Goal: Task Accomplishment & Management: Complete application form

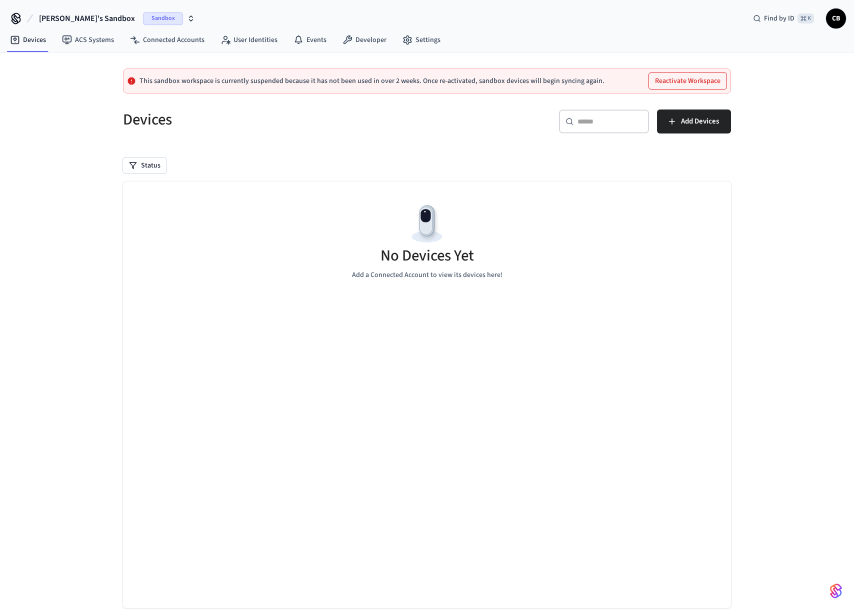
click at [673, 82] on button "Reactivate Workspace" at bounding box center [688, 81] width 78 height 16
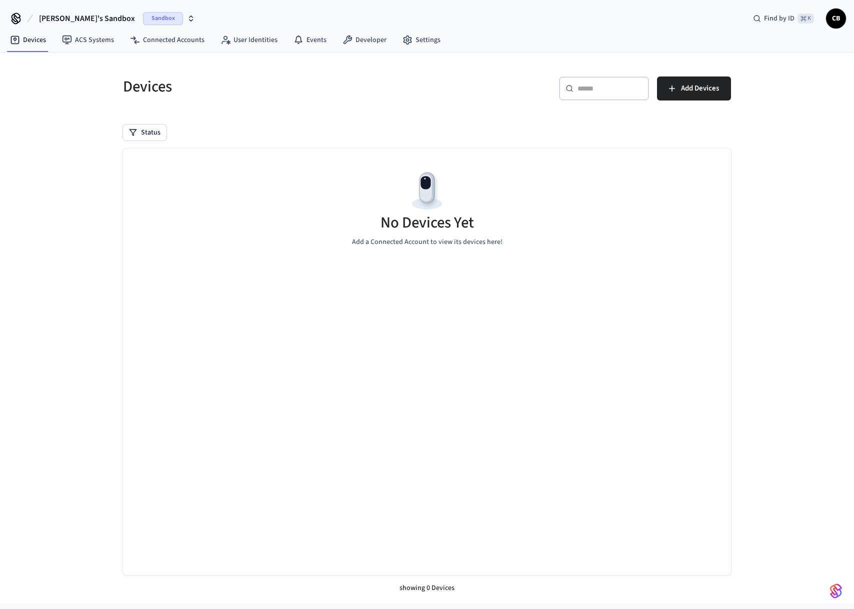
click at [187, 17] on icon "button" at bounding box center [191, 19] width 8 height 8
click at [145, 18] on div "Sandbox" at bounding box center [169, 18] width 52 height 13
click at [17, 20] on icon at bounding box center [16, 19] width 16 height 16
click at [420, 42] on link "Settings" at bounding box center [422, 40] width 54 height 18
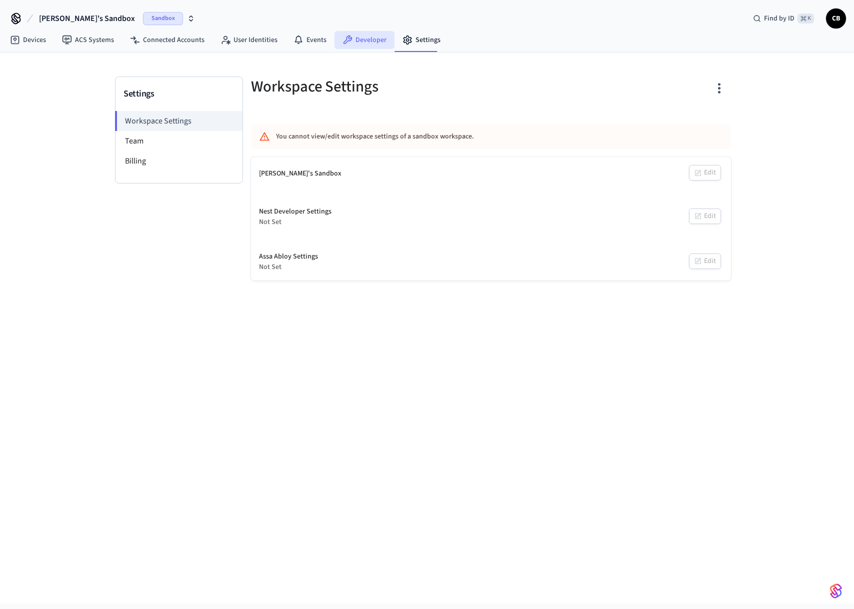
click at [353, 37] on link "Developer" at bounding box center [365, 40] width 60 height 18
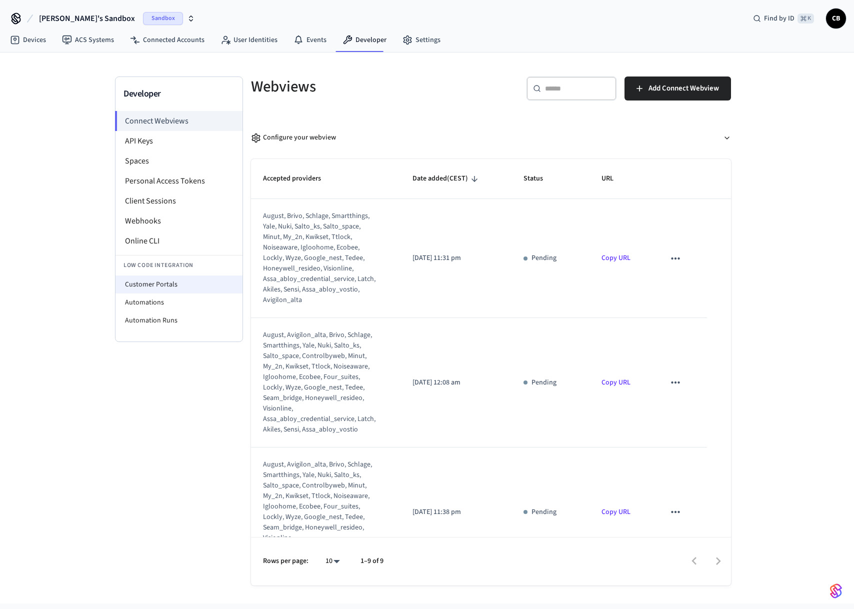
click at [153, 286] on li "Customer Portals" at bounding box center [179, 285] width 127 height 18
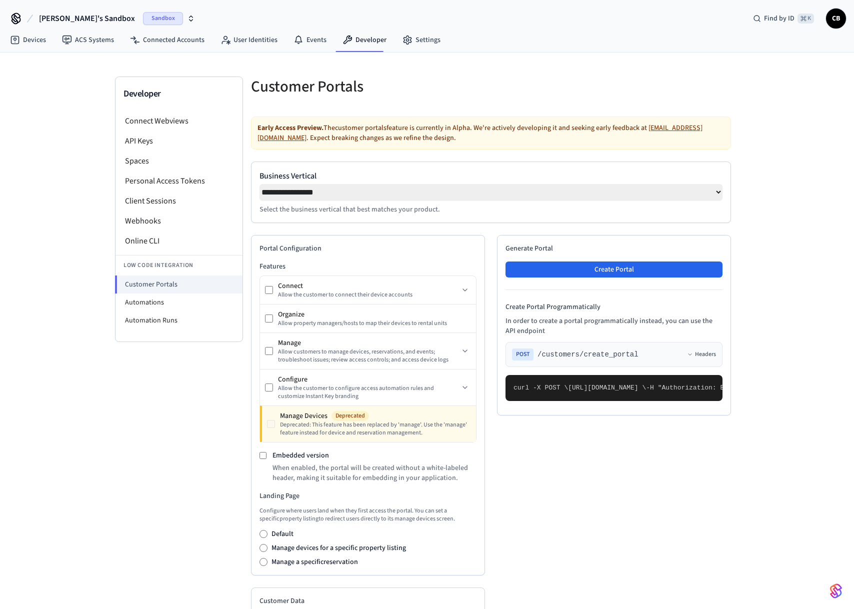
select select "**********"
click option "**********" at bounding box center [0, 0] width 0 height 0
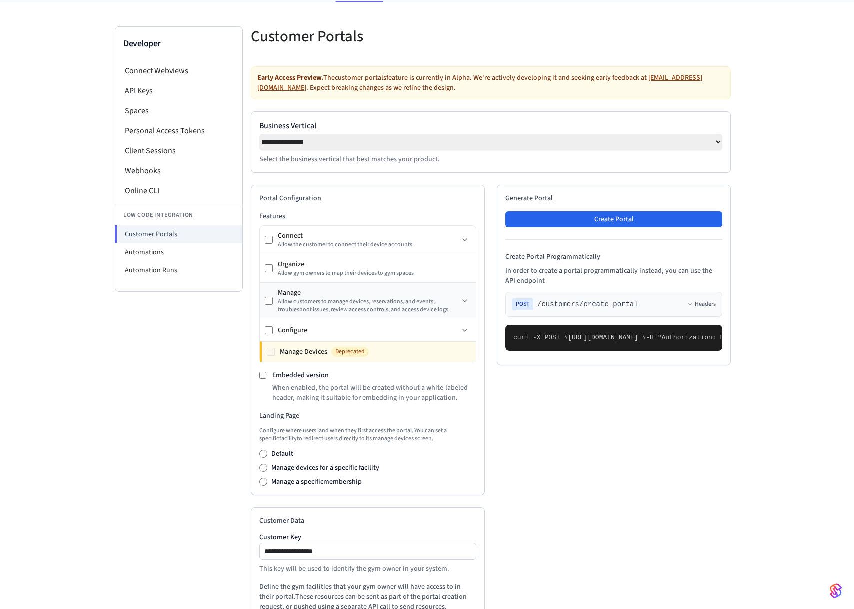
scroll to position [51, 0]
click at [460, 307] on button at bounding box center [465, 301] width 12 height 12
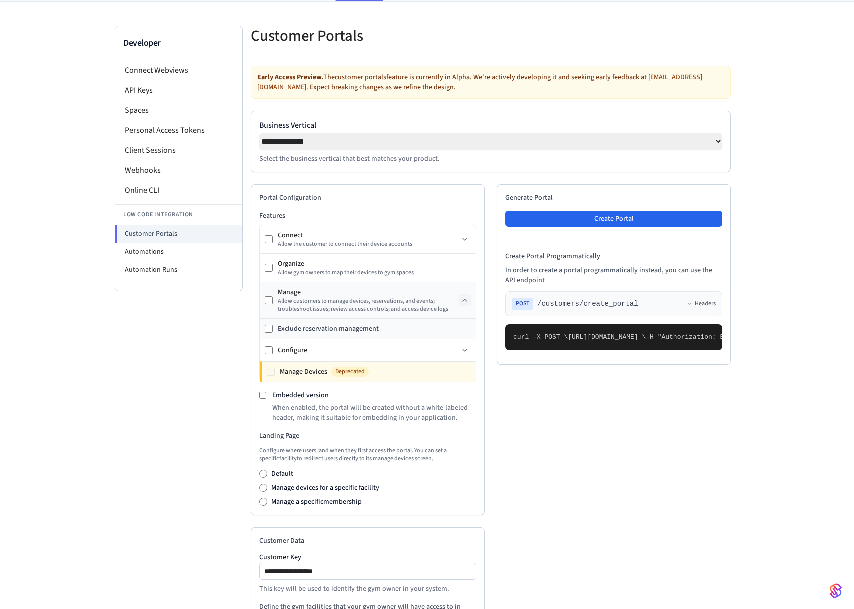
click at [460, 307] on button at bounding box center [465, 301] width 12 height 12
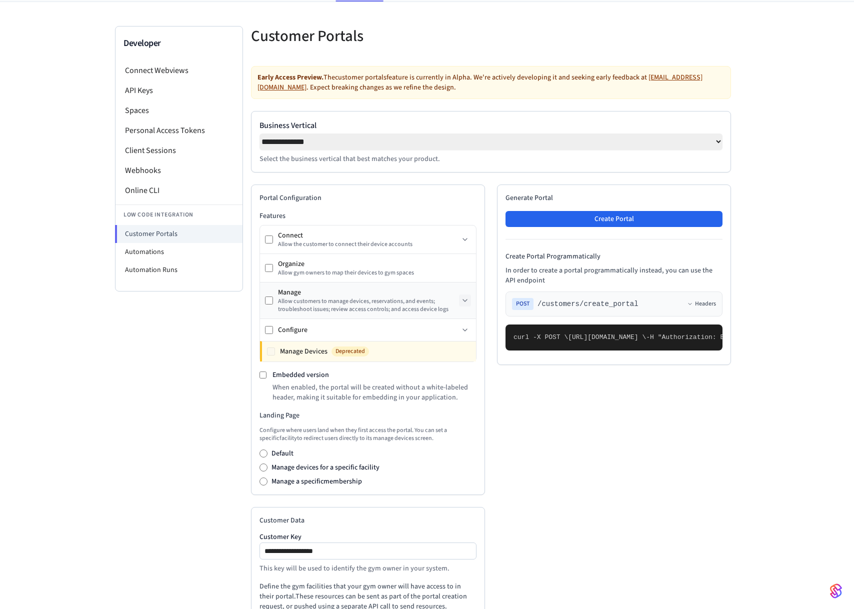
click at [460, 307] on button at bounding box center [465, 301] width 12 height 12
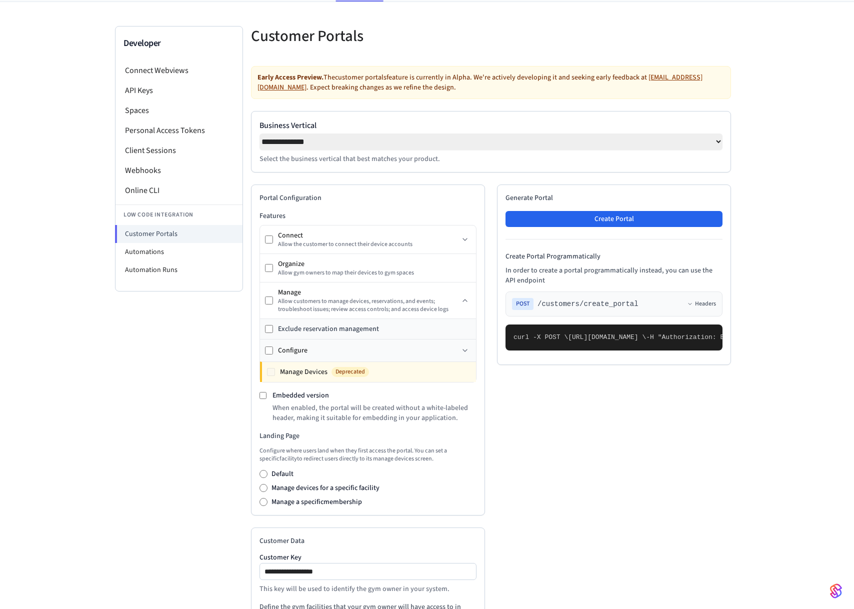
click at [451, 352] on div "Configure" at bounding box center [368, 351] width 181 height 10
click at [461, 352] on icon at bounding box center [465, 351] width 8 height 8
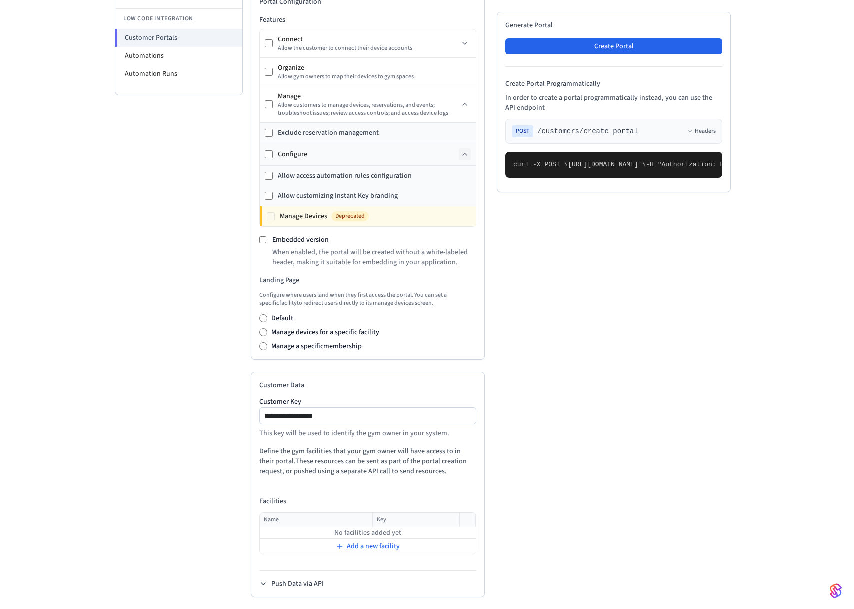
scroll to position [255, 0]
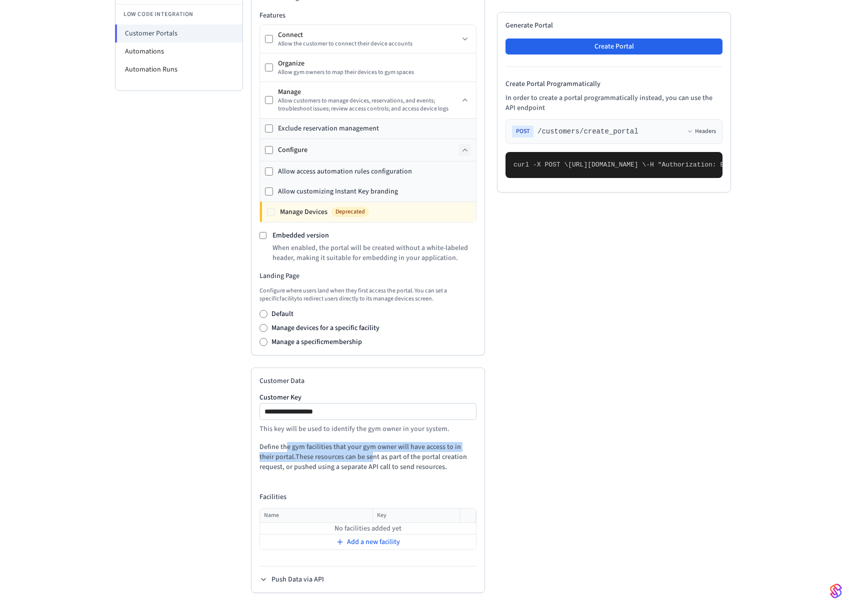
drag, startPoint x: 285, startPoint y: 449, endPoint x: 353, endPoint y: 458, distance: 68.1
click at [353, 458] on p "Define the gym facilities that your gym owner will have access to in their port…" at bounding box center [368, 457] width 217 height 30
drag, startPoint x: 362, startPoint y: 450, endPoint x: 362, endPoint y: 468, distance: 18.0
click at [362, 464] on p "Define the gym facilities that your gym owner will have access to in their port…" at bounding box center [368, 457] width 217 height 30
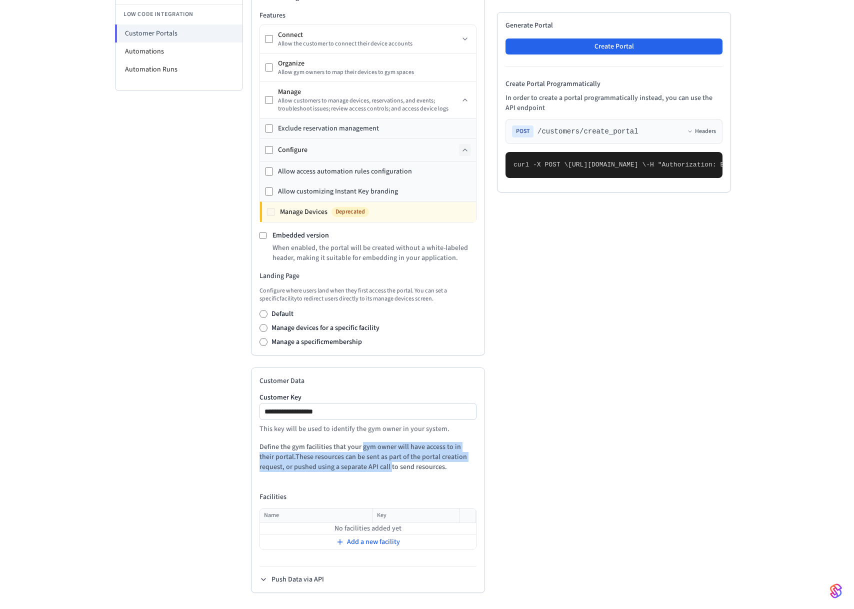
click at [362, 468] on p "Define the gym facilities that your gym owner will have access to in their port…" at bounding box center [368, 457] width 217 height 30
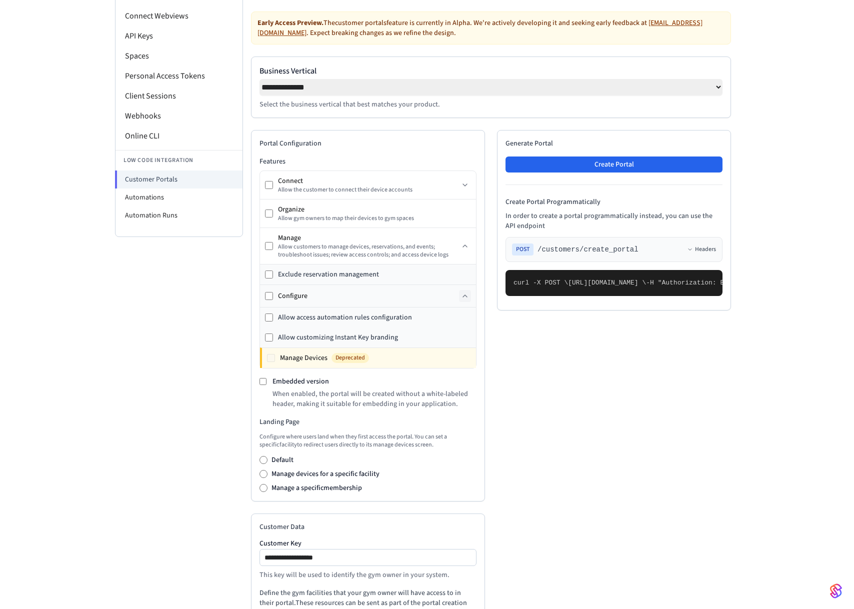
scroll to position [81, 0]
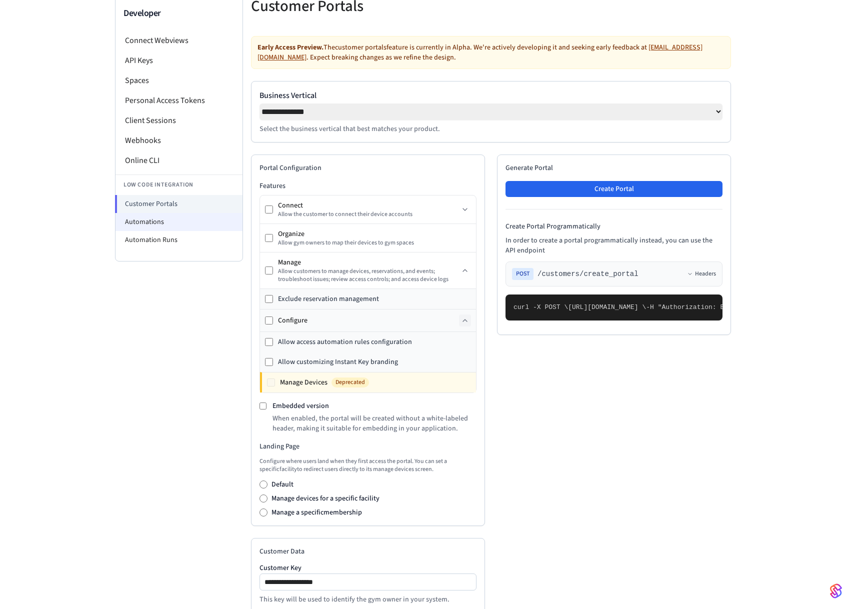
click at [189, 230] on li "Automations" at bounding box center [179, 222] width 127 height 18
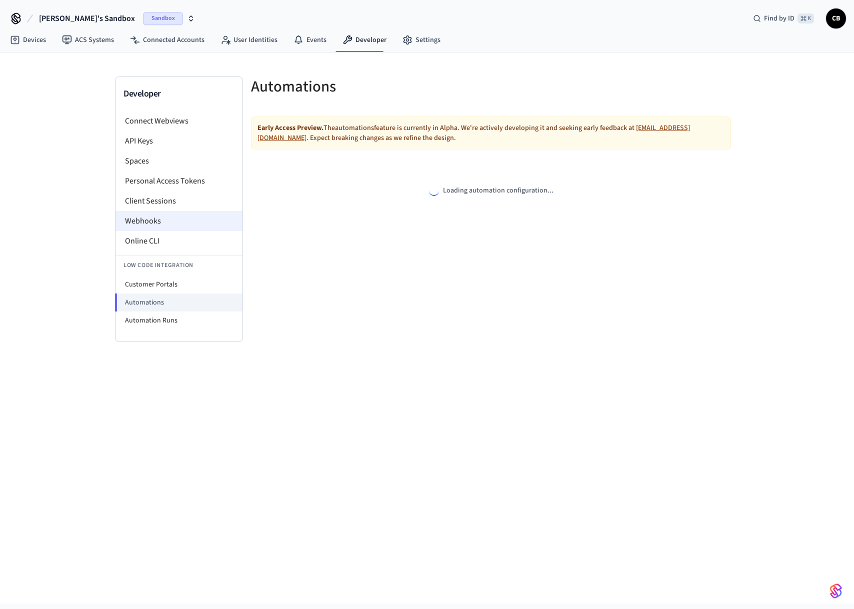
select select "**********"
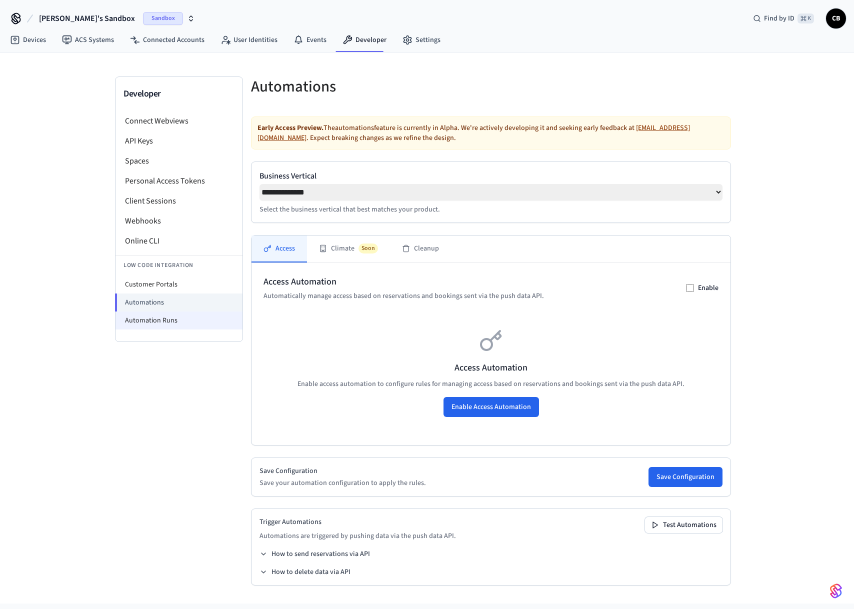
click at [167, 317] on li "Automation Runs" at bounding box center [179, 321] width 127 height 18
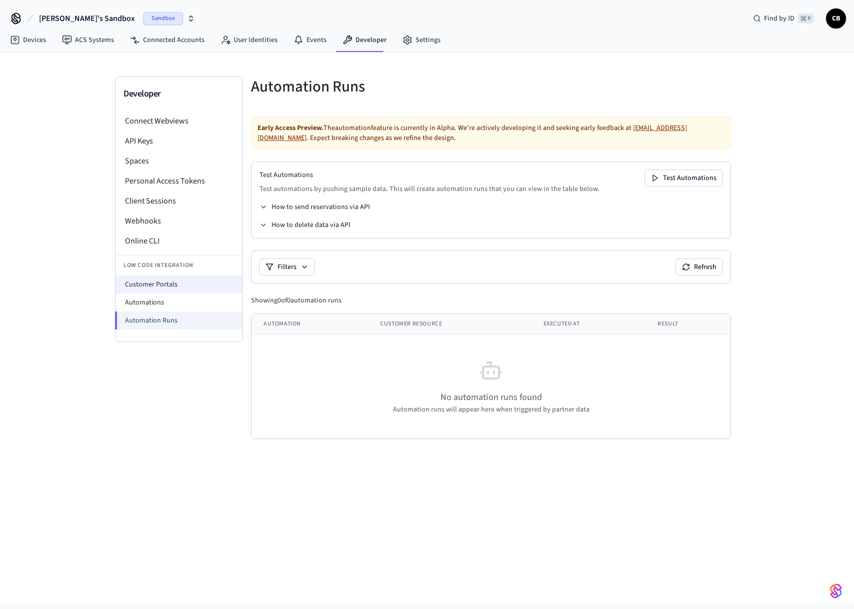
click at [168, 291] on li "Customer Portals" at bounding box center [179, 285] width 127 height 18
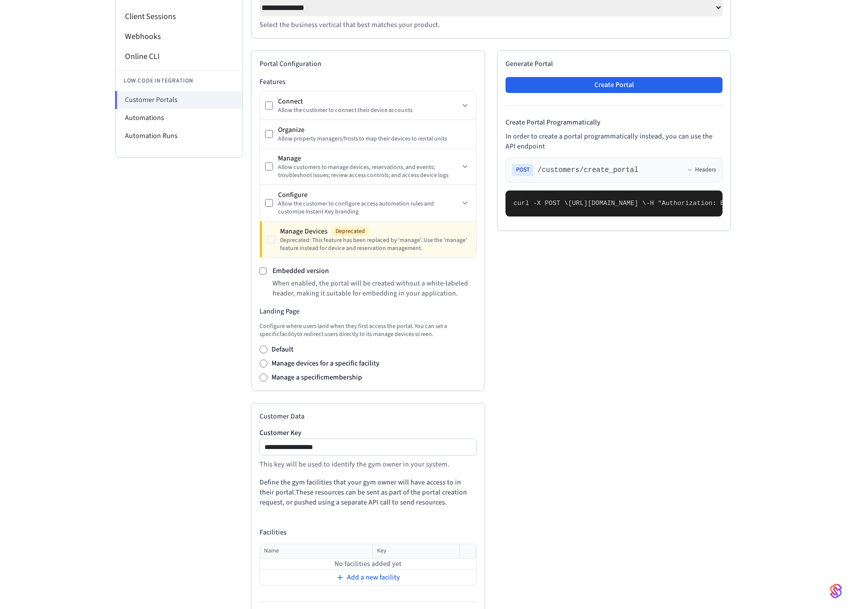
scroll to position [126, 0]
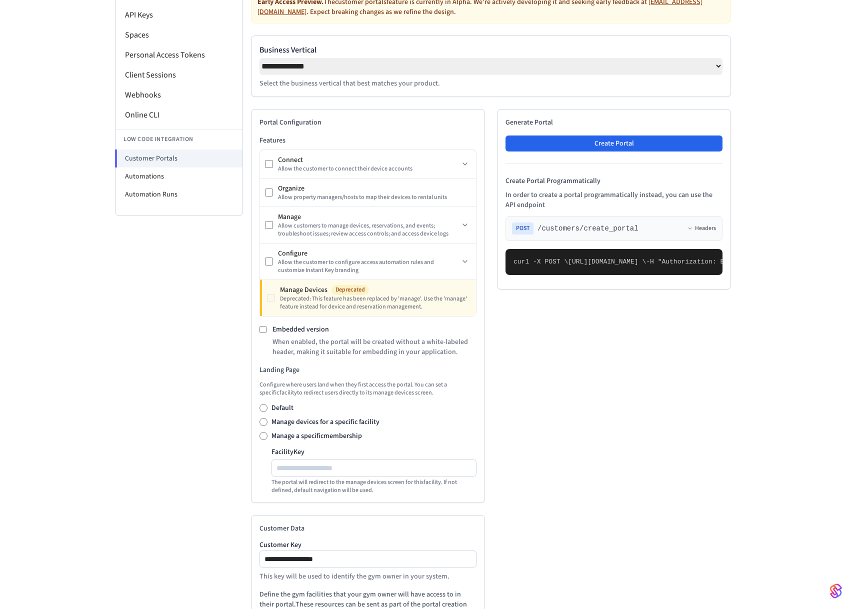
click at [266, 441] on div "Manage a specific membership" at bounding box center [368, 436] width 217 height 10
click at [263, 419] on div "Default Manage devices for a specific facility Manage a specific membership" at bounding box center [368, 422] width 217 height 38
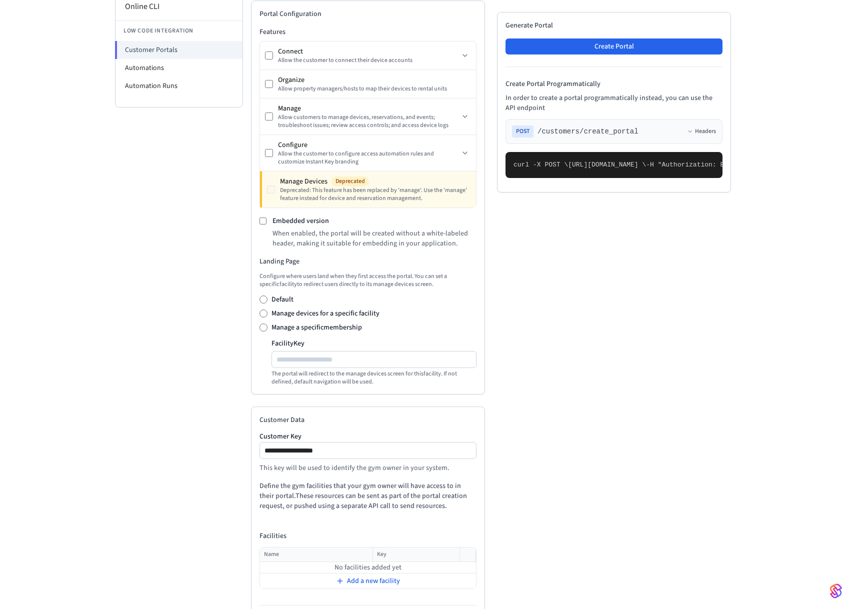
scroll to position [236, 0]
click at [466, 116] on icon at bounding box center [465, 116] width 8 height 8
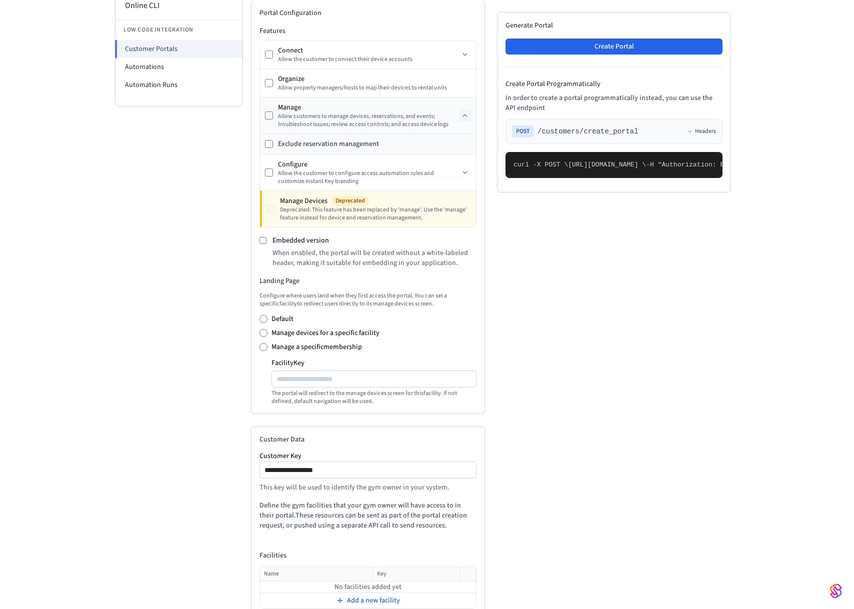
click at [346, 149] on div "Exclude reservation management" at bounding box center [328, 144] width 101 height 10
click at [355, 149] on div "Exclude reservation management" at bounding box center [328, 144] width 101 height 10
click at [455, 173] on div "Allow the customer to configure access automation rules and customize Instant K…" at bounding box center [368, 178] width 181 height 16
click at [459, 176] on div "Allow the customer to configure access automation rules and customize Instant K…" at bounding box center [368, 178] width 181 height 16
click at [465, 176] on icon at bounding box center [465, 173] width 8 height 8
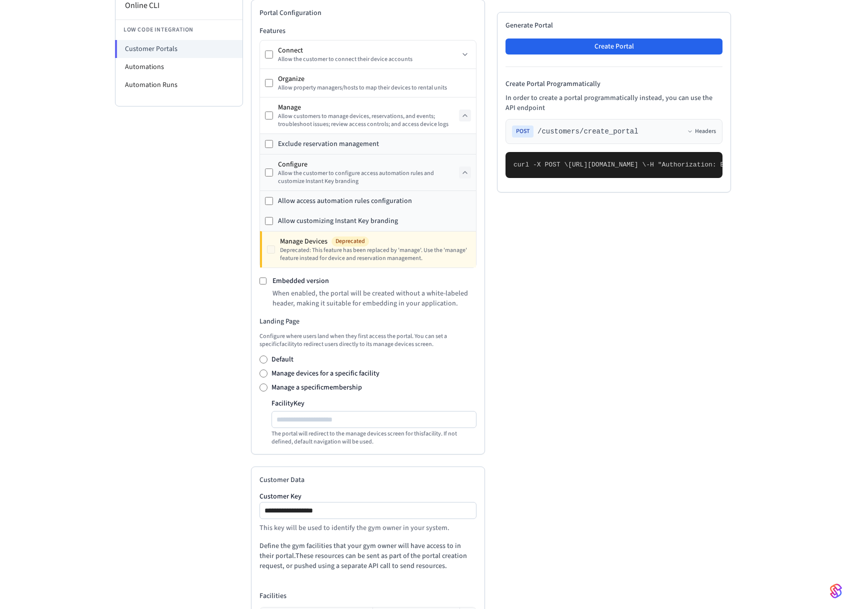
click at [276, 204] on div "Allow access automation rules configuration" at bounding box center [368, 201] width 216 height 20
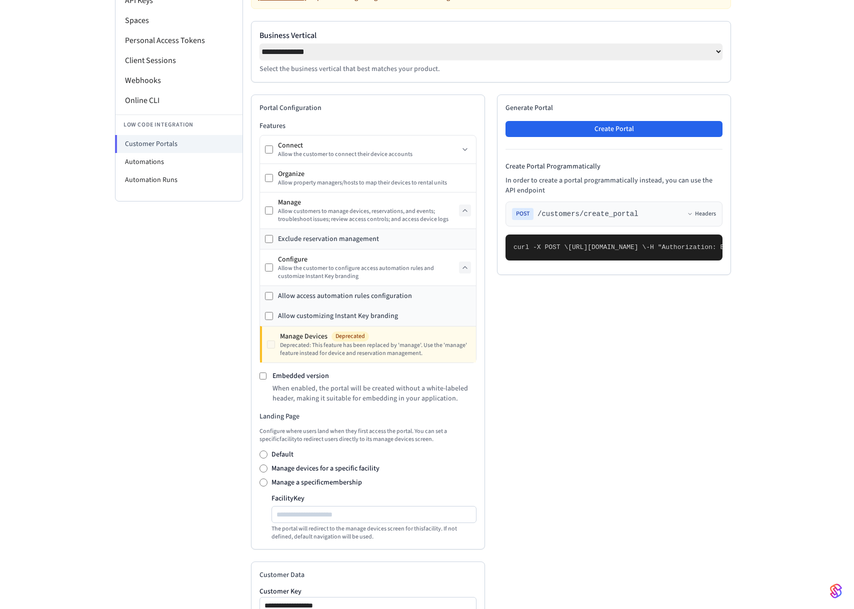
scroll to position [136, 0]
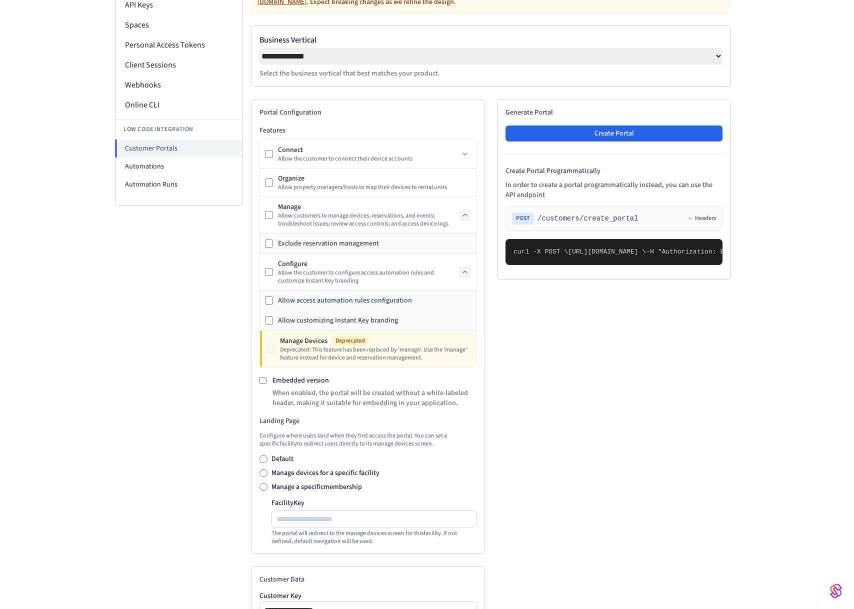
click at [260, 48] on select "**********" at bounding box center [491, 56] width 463 height 17
click option "**********" at bounding box center [0, 0] width 0 height 0
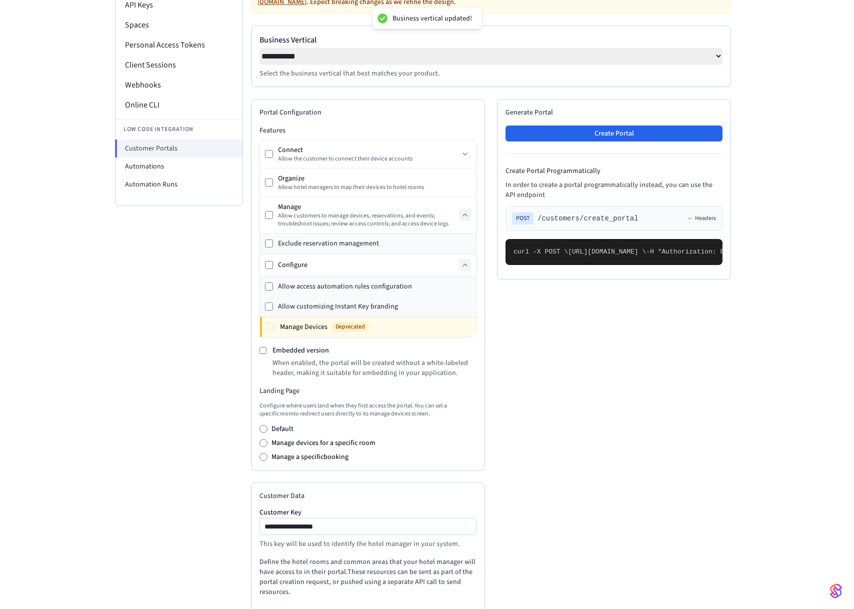
select select "**********"
click option "**********" at bounding box center [0, 0] width 0 height 0
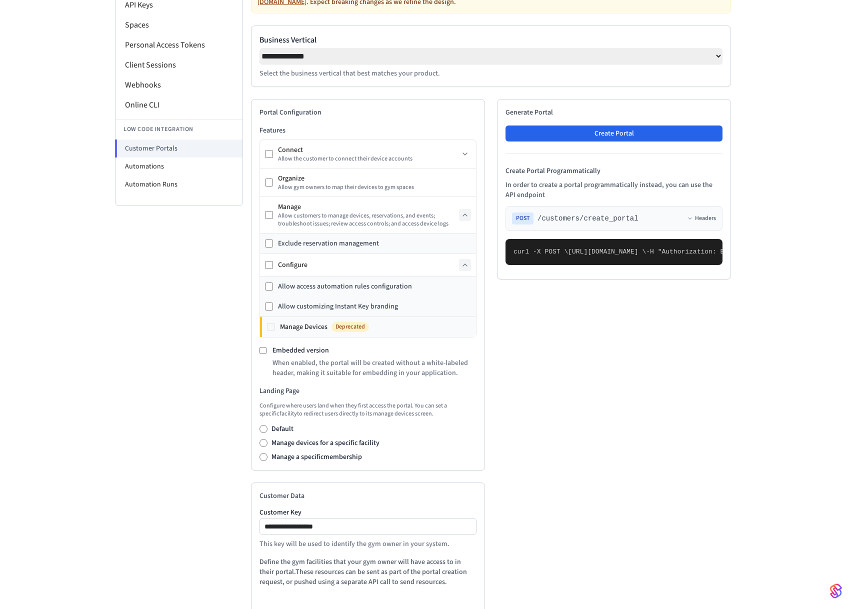
click at [266, 332] on div "Manage Devices Deprecated" at bounding box center [369, 327] width 214 height 20
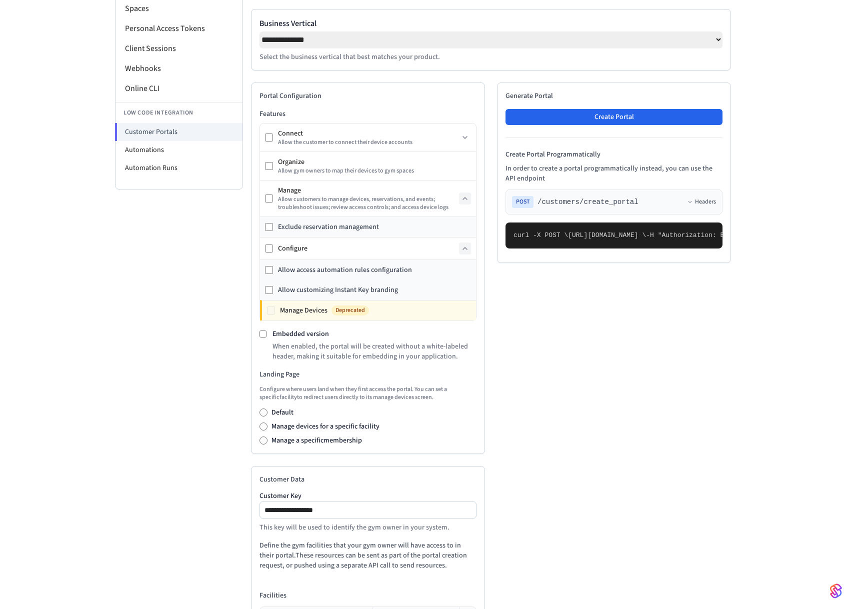
scroll to position [255, 0]
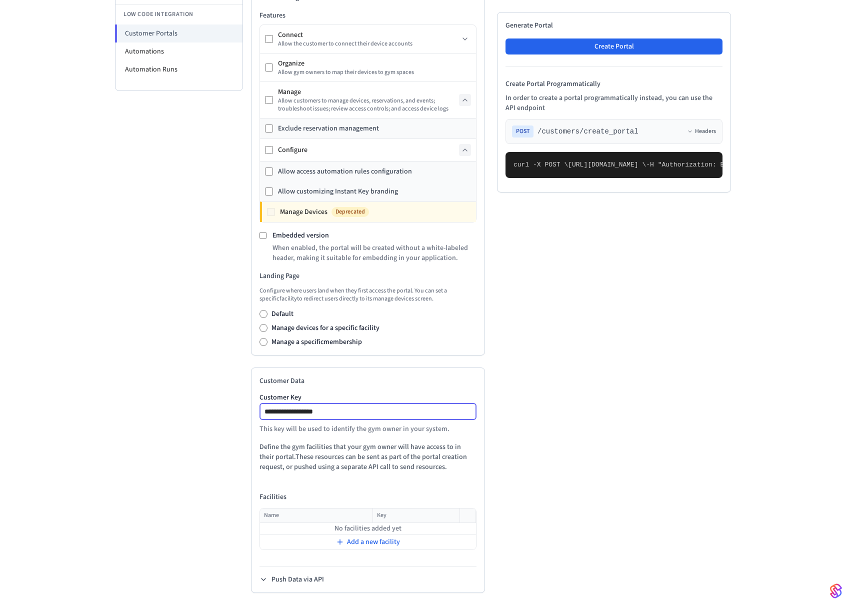
click at [336, 409] on input "**********" at bounding box center [369, 412] width 216 height 12
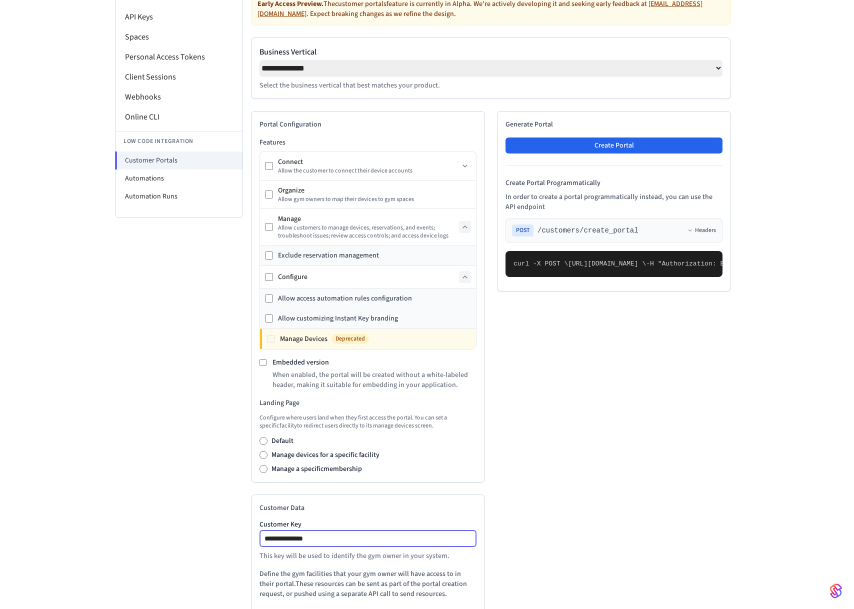
scroll to position [123, 0]
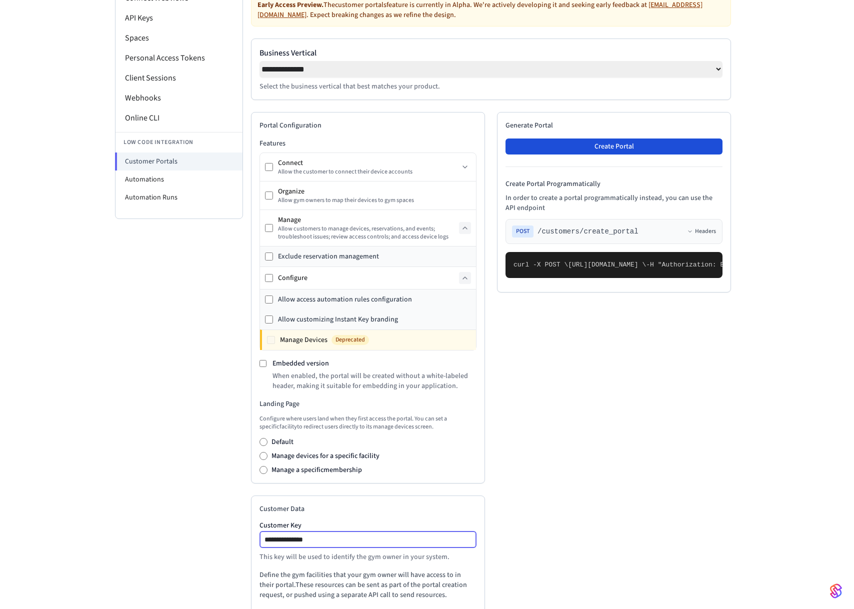
type input "**********"
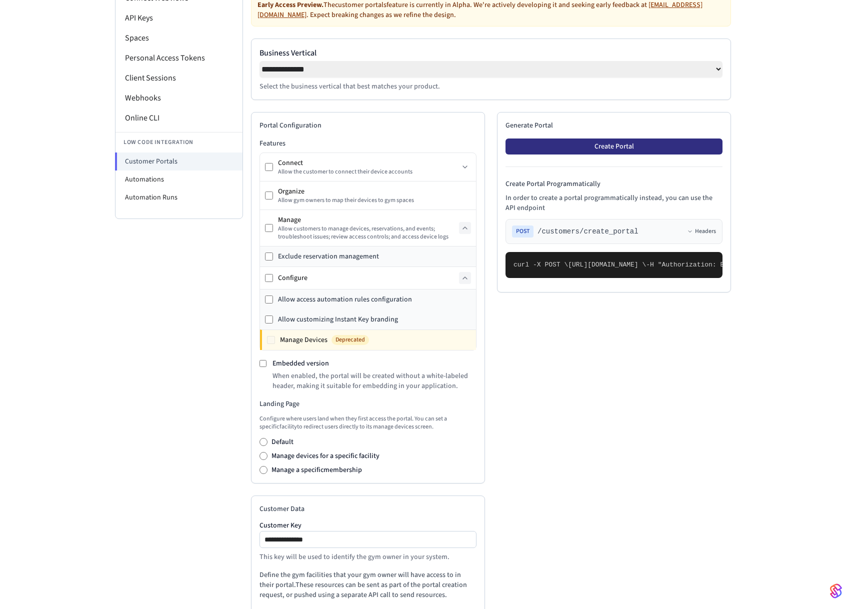
click at [540, 152] on button "Create Portal" at bounding box center [614, 147] width 217 height 16
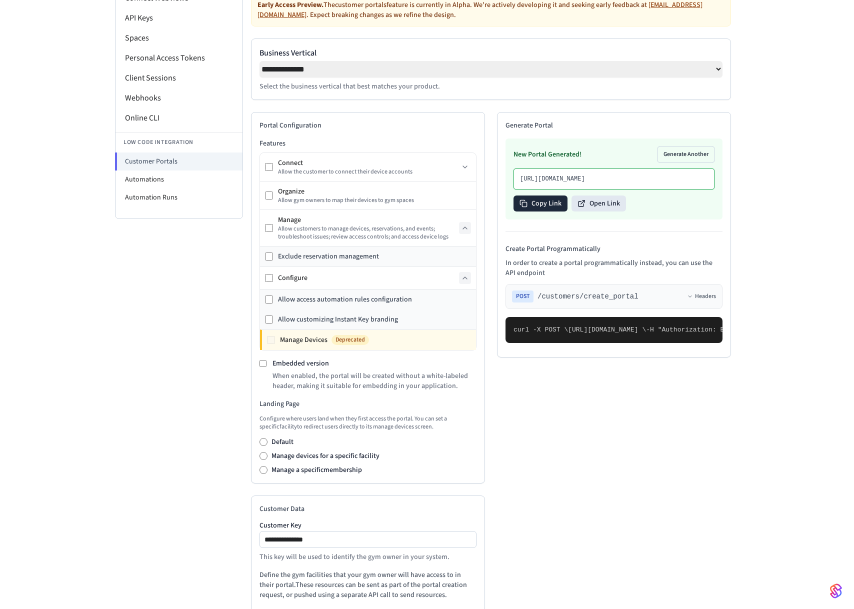
click at [530, 212] on button "Copy Link" at bounding box center [541, 204] width 54 height 16
click at [578, 208] on icon at bounding box center [575, 204] width 8 height 8
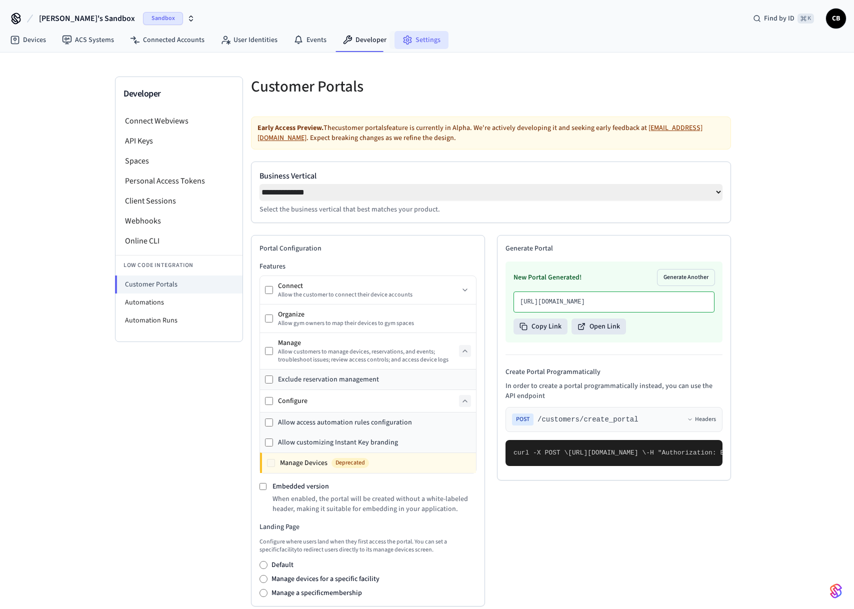
click at [414, 34] on link "Settings" at bounding box center [422, 40] width 54 height 18
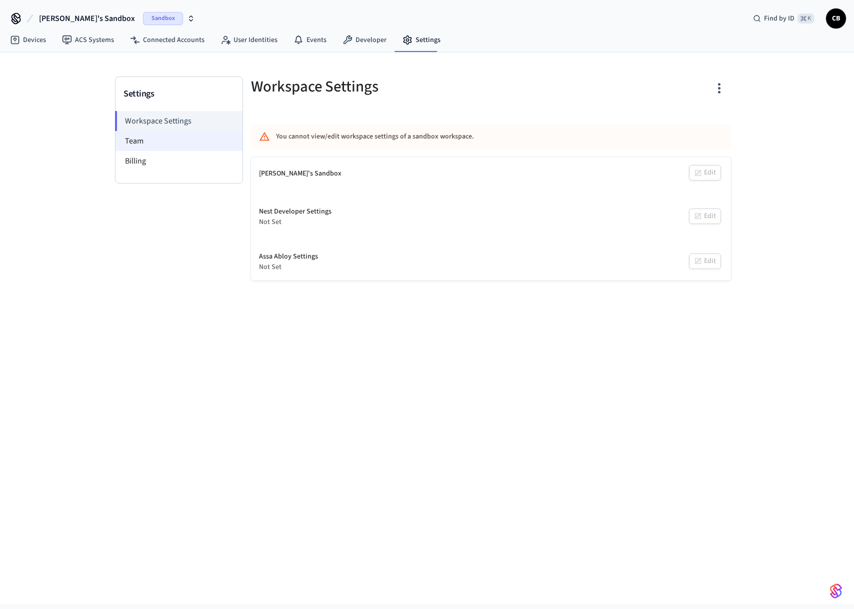
click at [183, 134] on li "Team" at bounding box center [179, 141] width 127 height 20
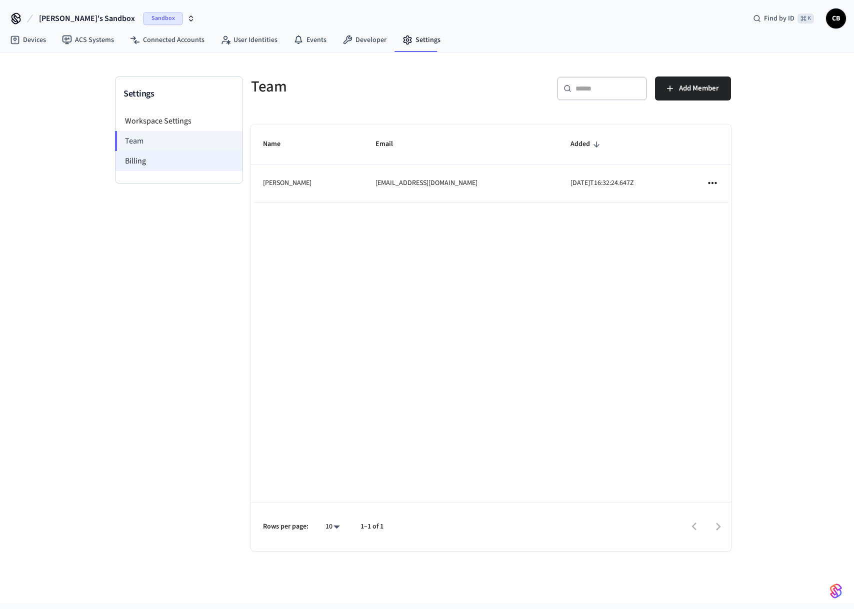
click at [175, 160] on li "Billing" at bounding box center [179, 161] width 127 height 20
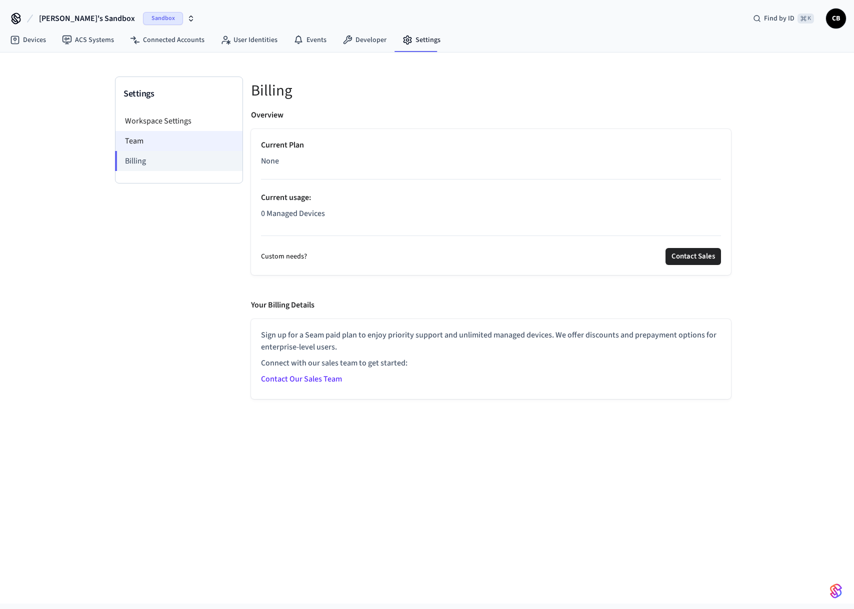
click at [171, 132] on li "Team" at bounding box center [179, 141] width 127 height 20
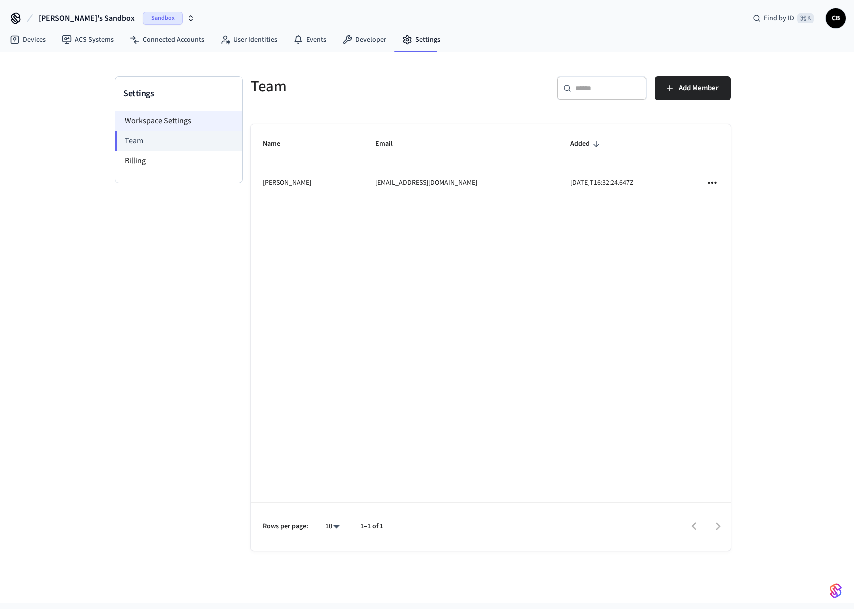
click at [174, 117] on li "Workspace Settings" at bounding box center [179, 121] width 127 height 20
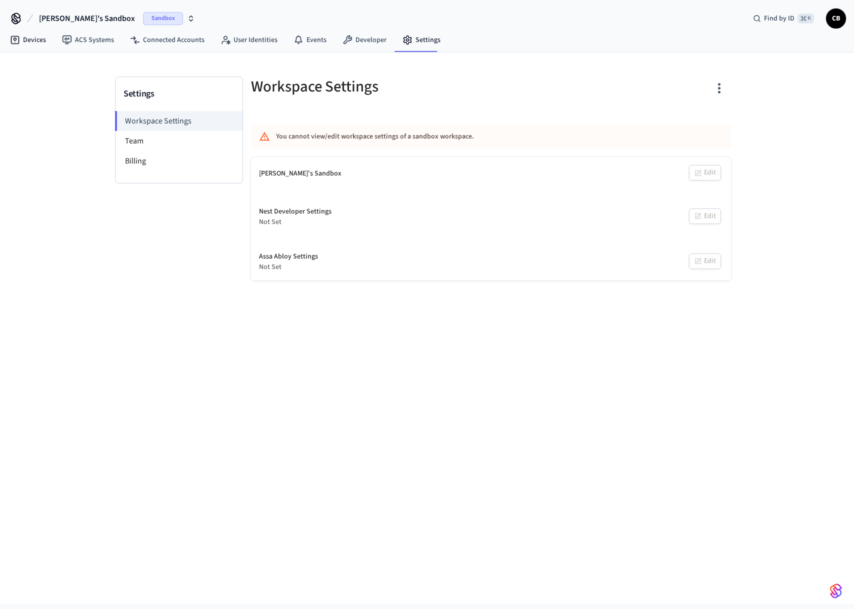
click at [26, 30] on nav "Devices ACS Systems Connected Accounts User Identities Events Developer Settings" at bounding box center [225, 40] width 447 height 23
click at [75, 19] on span "[PERSON_NAME]'s Sandbox" at bounding box center [87, 19] width 96 height 12
click at [47, 61] on span "[PERSON_NAME]'s Sandbox" at bounding box center [65, 65] width 86 height 10
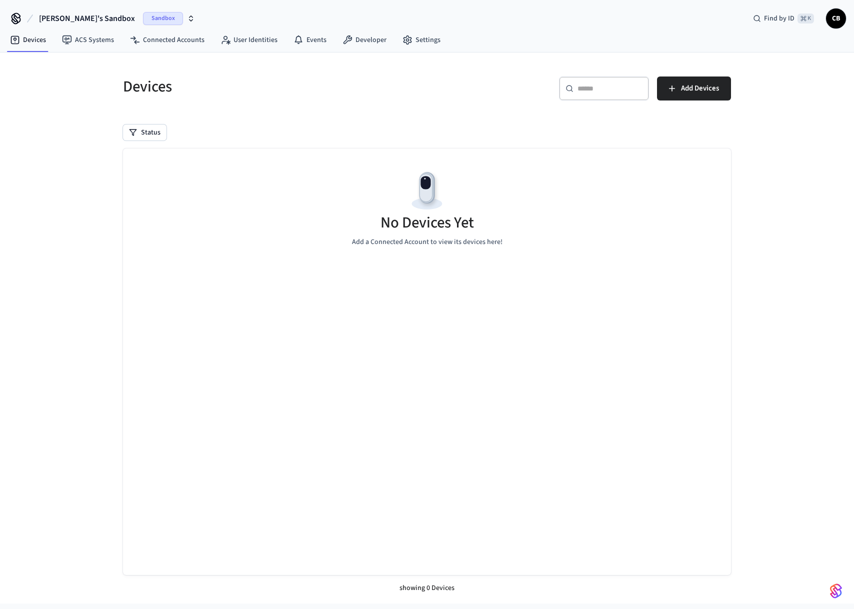
click at [835, 23] on span "CB" at bounding box center [836, 19] width 18 height 18
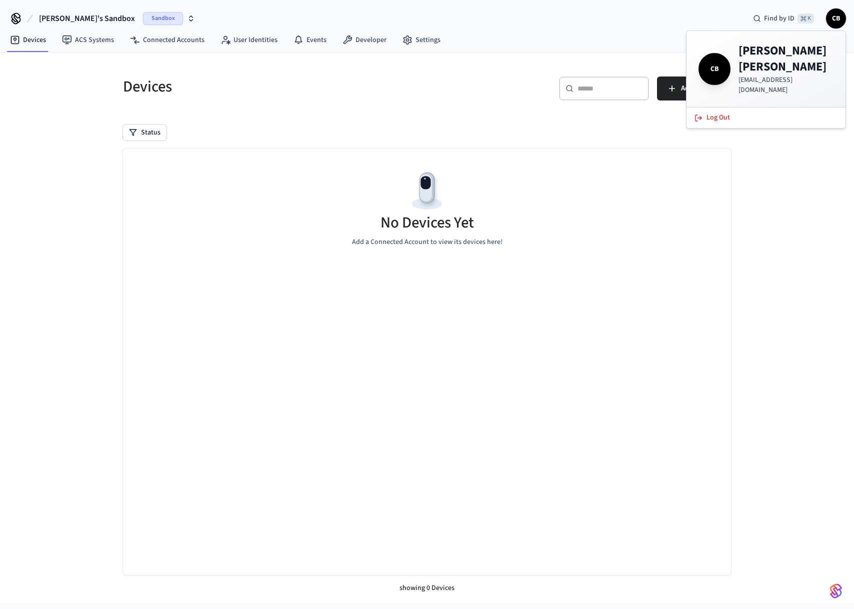
click at [835, 23] on span "CB" at bounding box center [836, 19] width 18 height 18
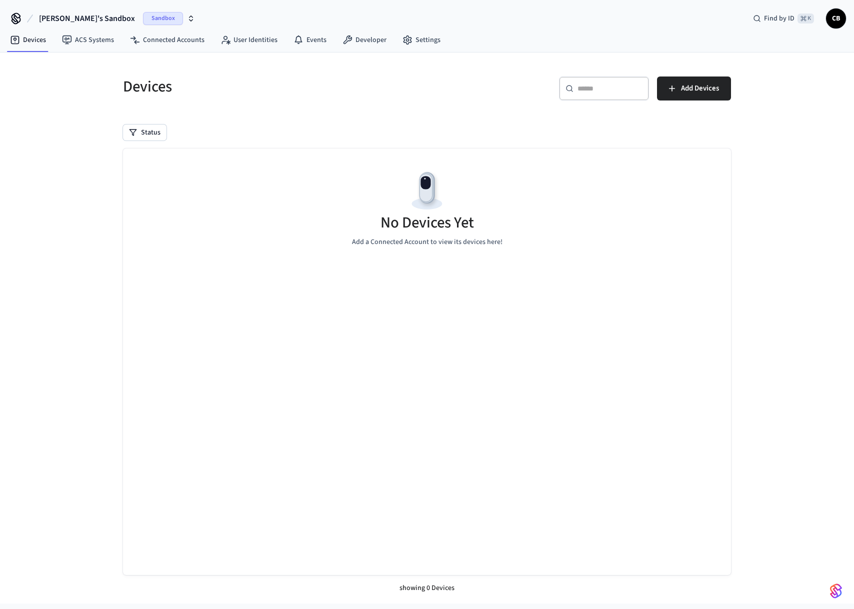
click at [82, 27] on button "[PERSON_NAME]'s Sandbox Sandbox" at bounding box center [117, 18] width 162 height 21
click at [82, 22] on span "[PERSON_NAME]'s Sandbox" at bounding box center [87, 19] width 96 height 12
click at [319, 87] on h5 "Devices" at bounding box center [272, 87] width 298 height 21
click at [82, 41] on link "ACS Systems" at bounding box center [88, 40] width 68 height 18
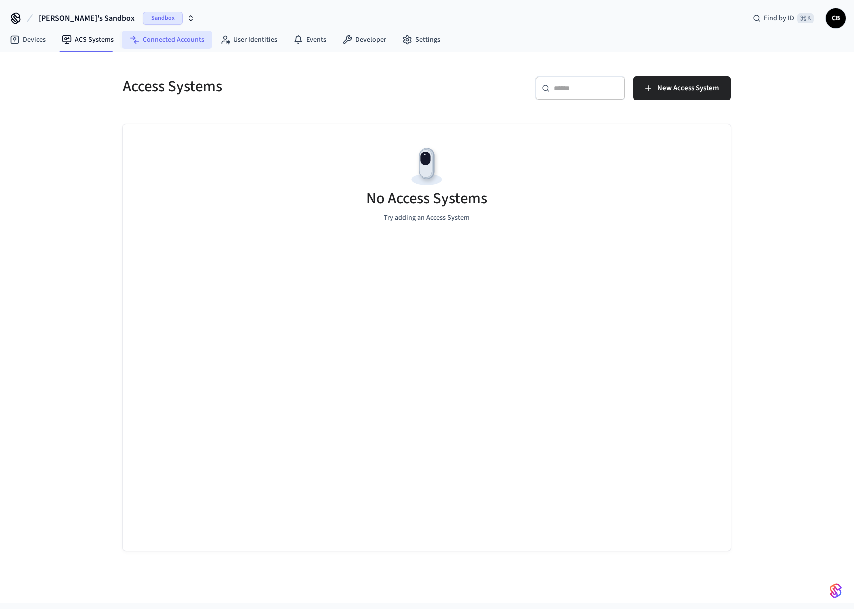
click at [173, 41] on link "Connected Accounts" at bounding box center [167, 40] width 91 height 18
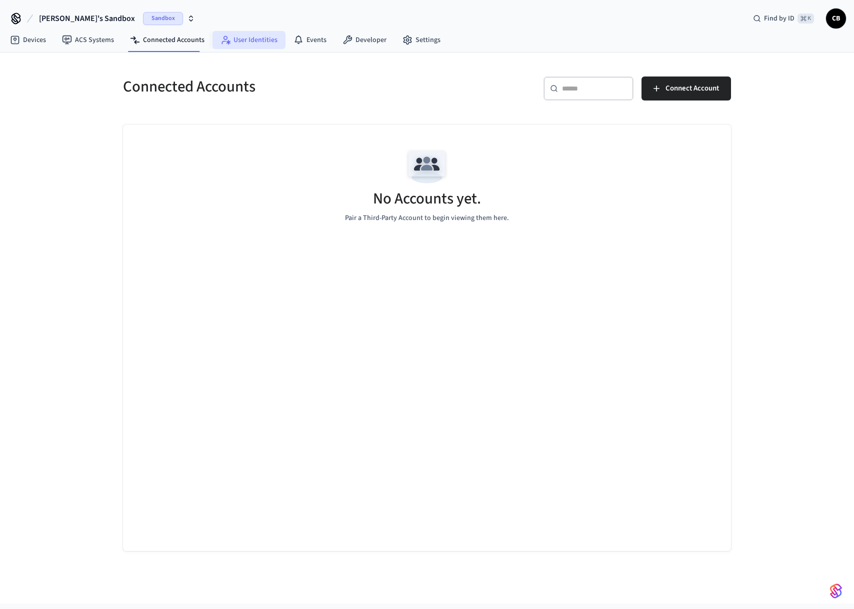
click at [242, 44] on link "User Identities" at bounding box center [249, 40] width 73 height 18
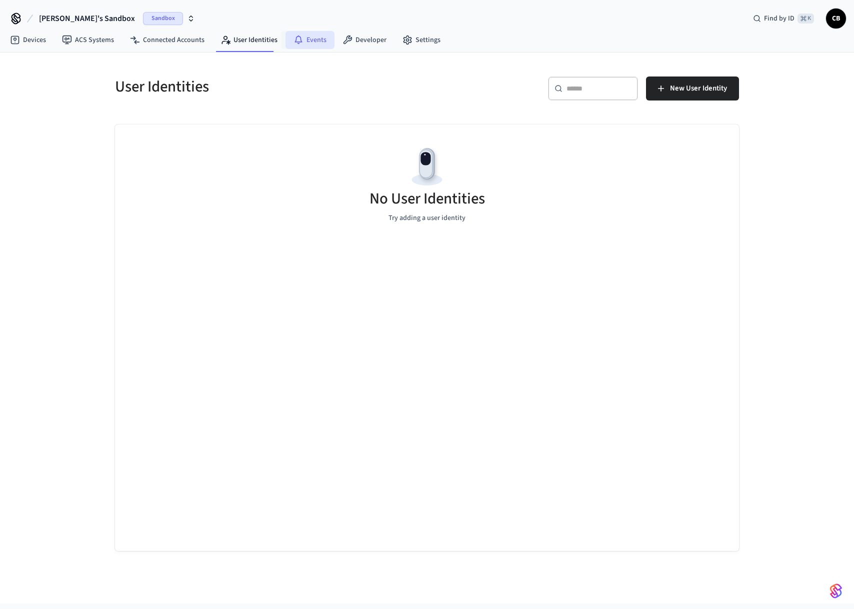
click at [323, 41] on link "Events" at bounding box center [310, 40] width 49 height 18
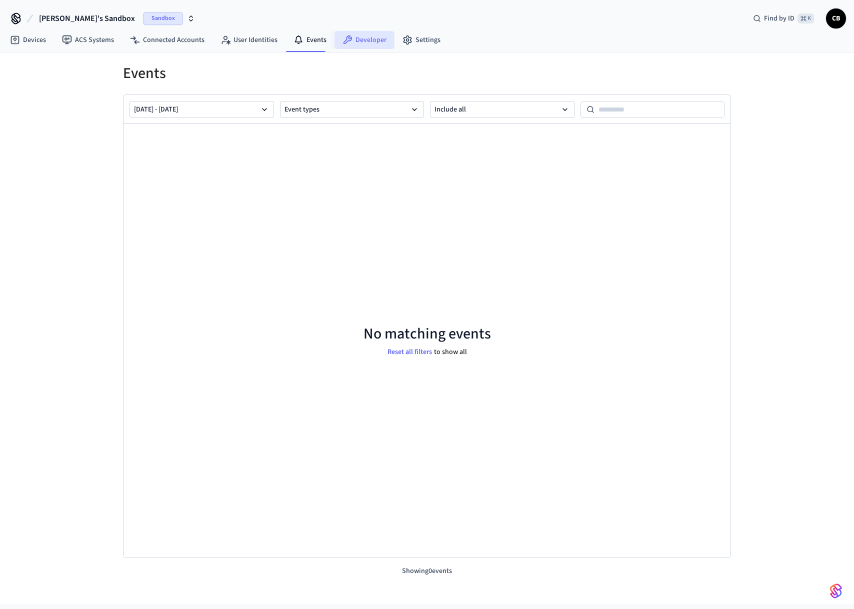
click at [352, 39] on link "Developer" at bounding box center [365, 40] width 60 height 18
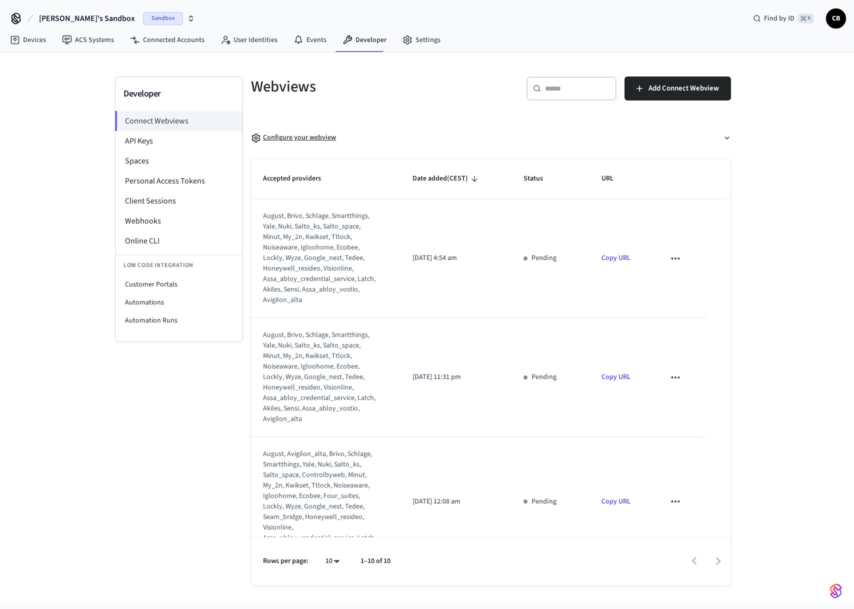
click at [272, 139] on div "Configure your webview" at bounding box center [293, 138] width 85 height 11
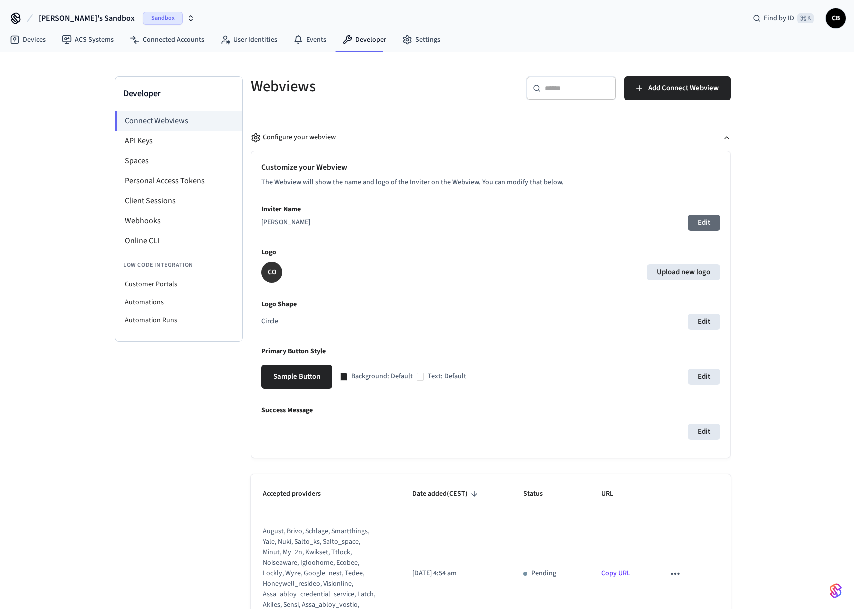
click at [701, 227] on button "Edit" at bounding box center [704, 223] width 33 height 16
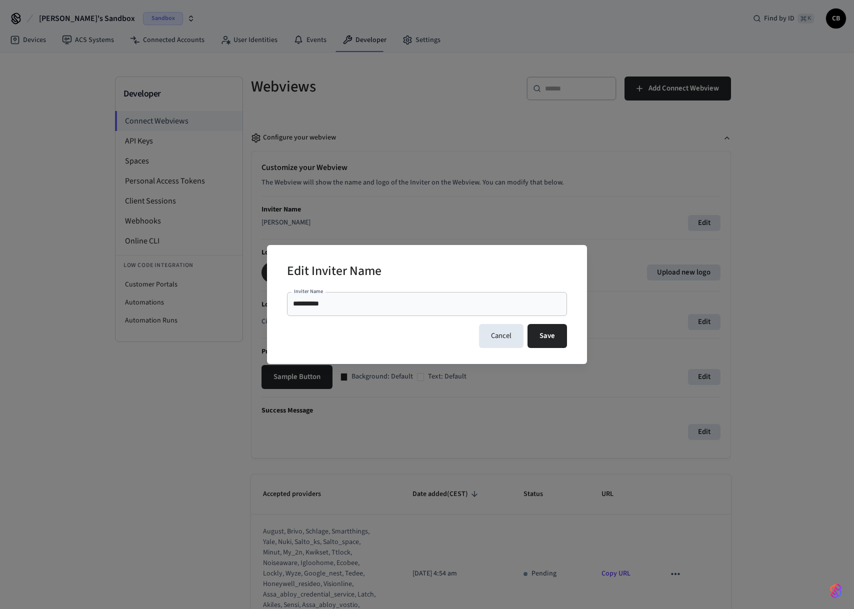
click at [353, 310] on div "**********" at bounding box center [427, 304] width 280 height 24
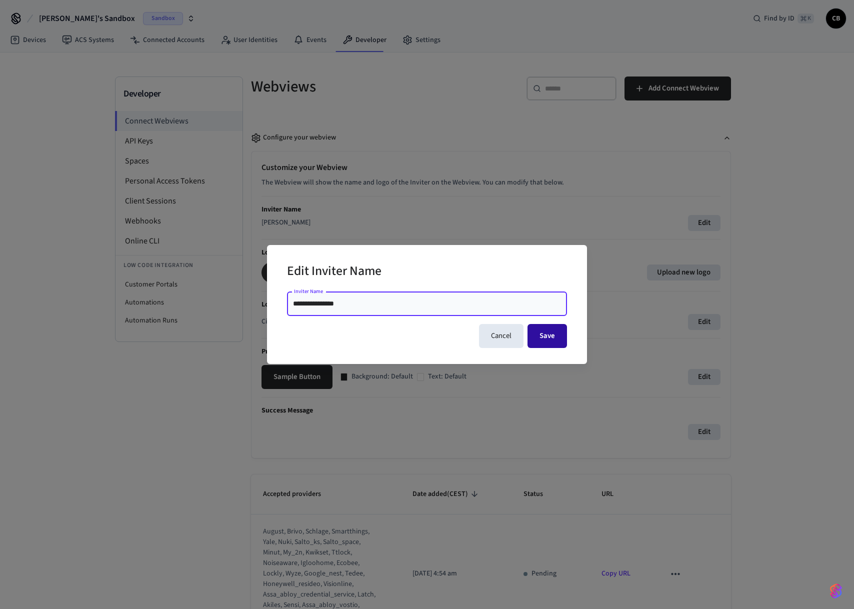
type input "**********"
click at [565, 335] on button "Save" at bounding box center [548, 336] width 40 height 24
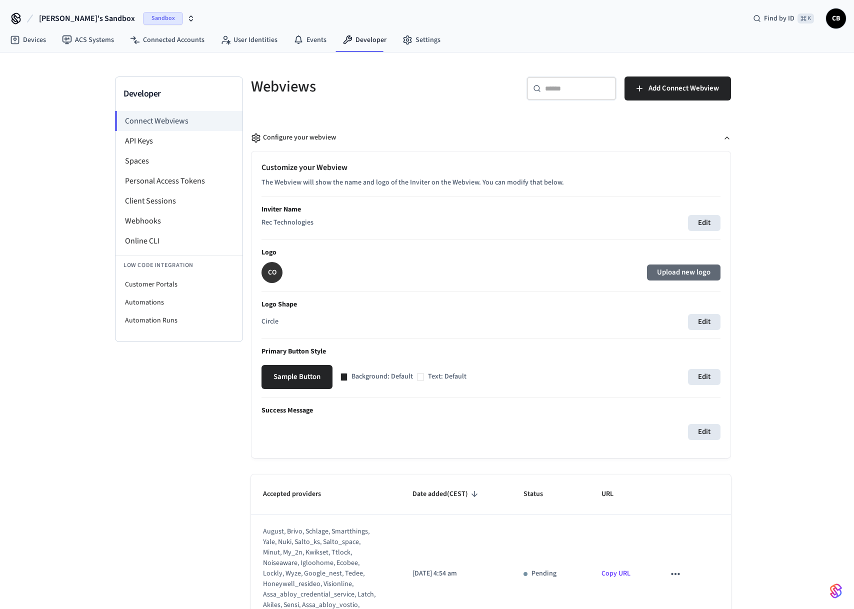
click at [680, 271] on label "Upload new logo" at bounding box center [684, 273] width 74 height 16
click at [0, 0] on input "Upload new logo" at bounding box center [0, 0] width 0 height 0
click at [713, 264] on div "CO Upload new logo" at bounding box center [491, 272] width 459 height 21
click at [700, 270] on label "Upload new logo" at bounding box center [684, 273] width 74 height 16
click at [0, 0] on input "Upload new logo" at bounding box center [0, 0] width 0 height 0
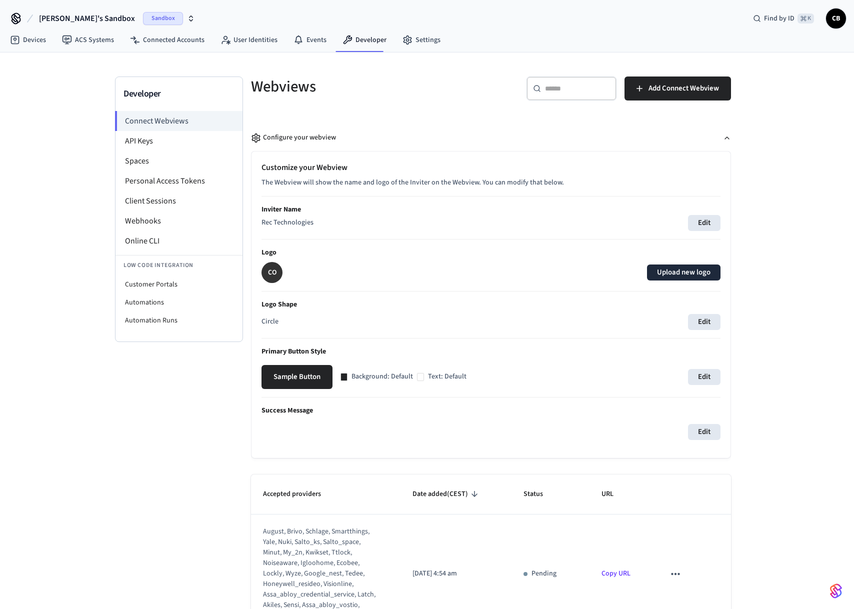
click at [691, 268] on label "Upload new logo" at bounding box center [684, 273] width 74 height 16
click at [0, 0] on input "Upload new logo" at bounding box center [0, 0] width 0 height 0
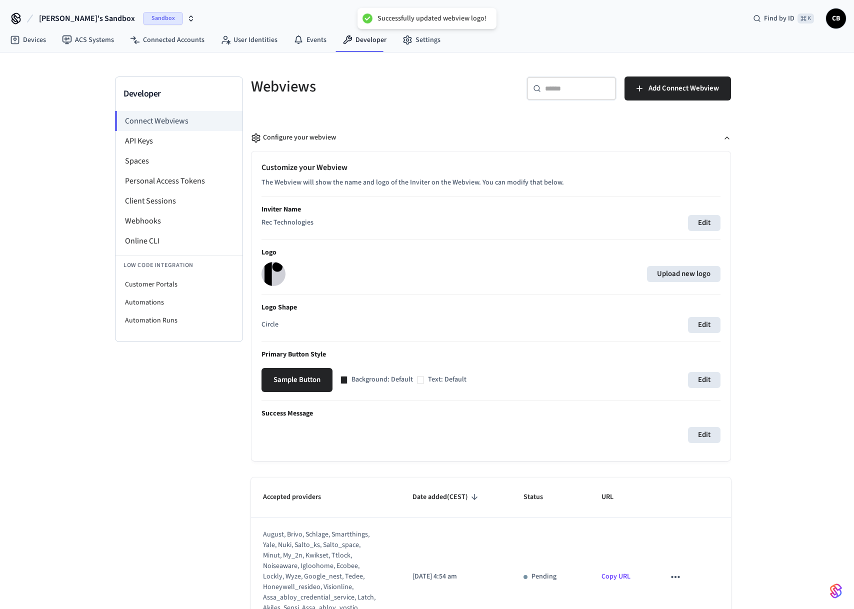
click at [723, 320] on div "Customize your Webview The Webview will show the name and logo of the Inviter o…" at bounding box center [491, 307] width 479 height 310
click at [713, 320] on button "Edit" at bounding box center [704, 325] width 33 height 16
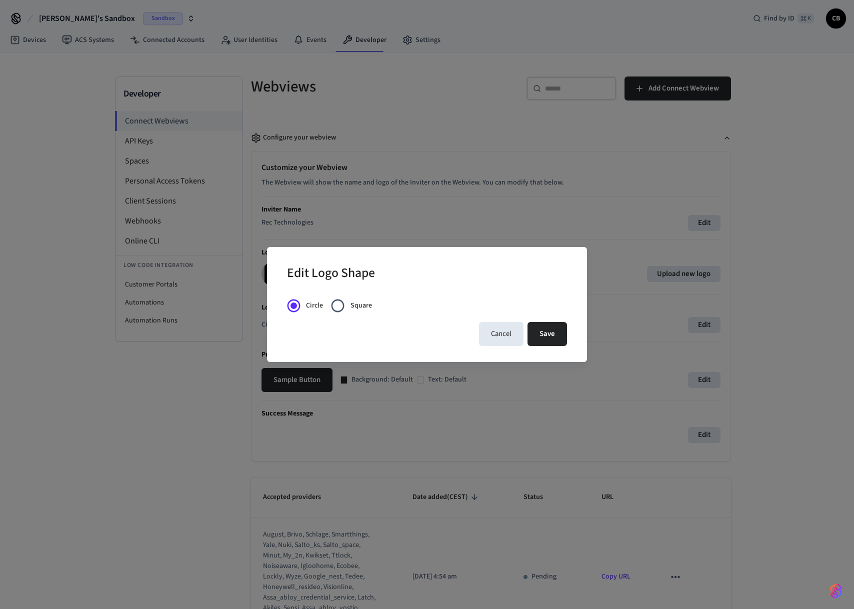
click at [381, 307] on div "Circle Square Cancel Save" at bounding box center [427, 320] width 280 height 53
click at [544, 332] on button "Save" at bounding box center [548, 334] width 40 height 24
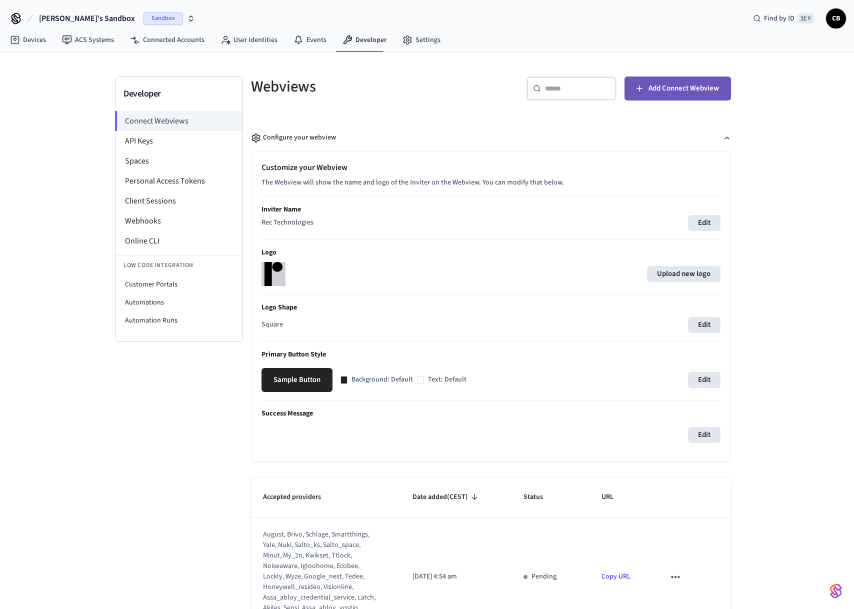
click at [666, 96] on button "Add Connect Webview" at bounding box center [678, 89] width 107 height 24
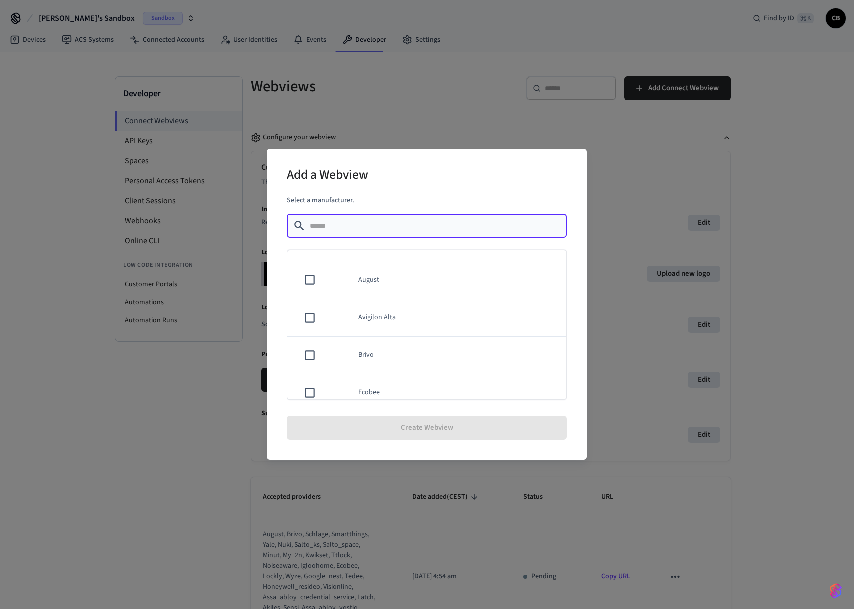
scroll to position [103, 0]
click at [329, 318] on td "sticky table" at bounding box center [338, 317] width 18 height 38
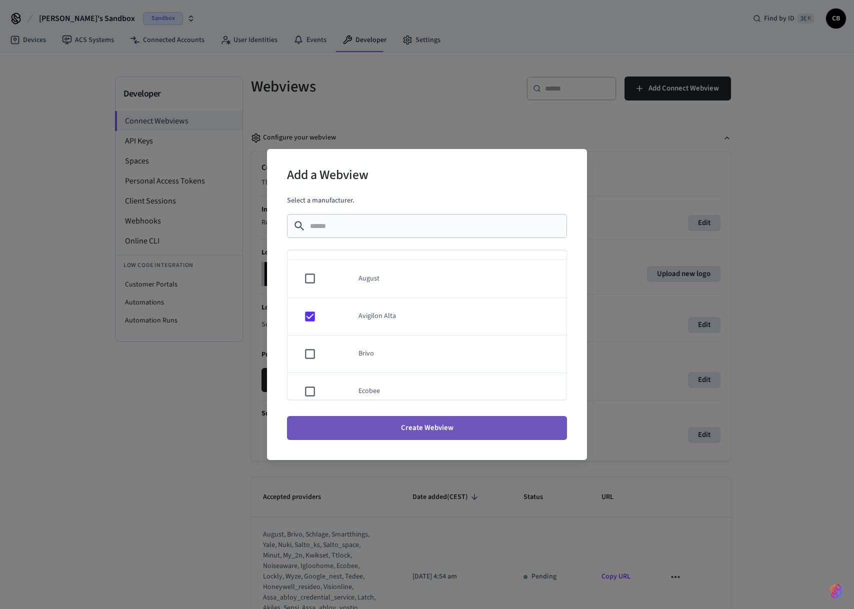
click at [332, 422] on button "Create Webview" at bounding box center [427, 428] width 280 height 24
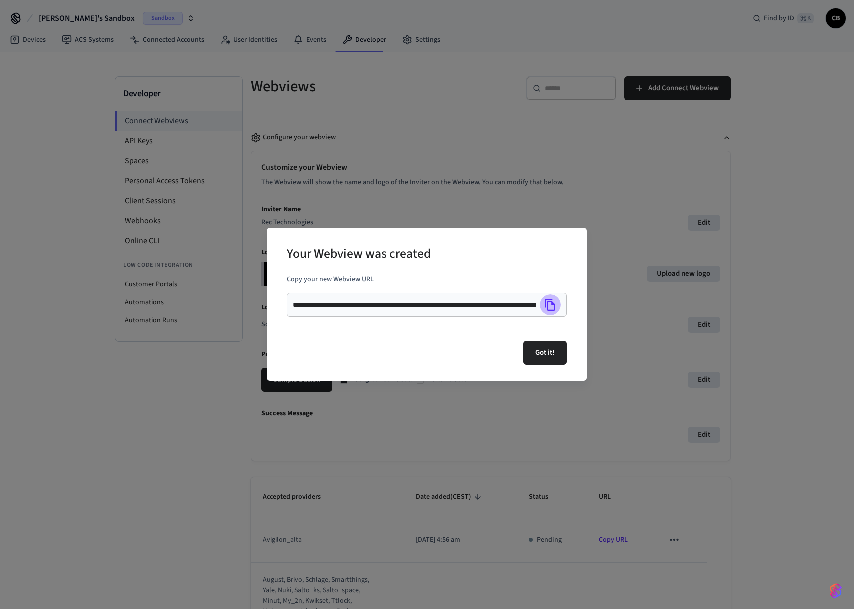
click at [554, 307] on icon "Copy" at bounding box center [550, 305] width 13 height 13
click at [206, 539] on div "**********" at bounding box center [427, 304] width 854 height 609
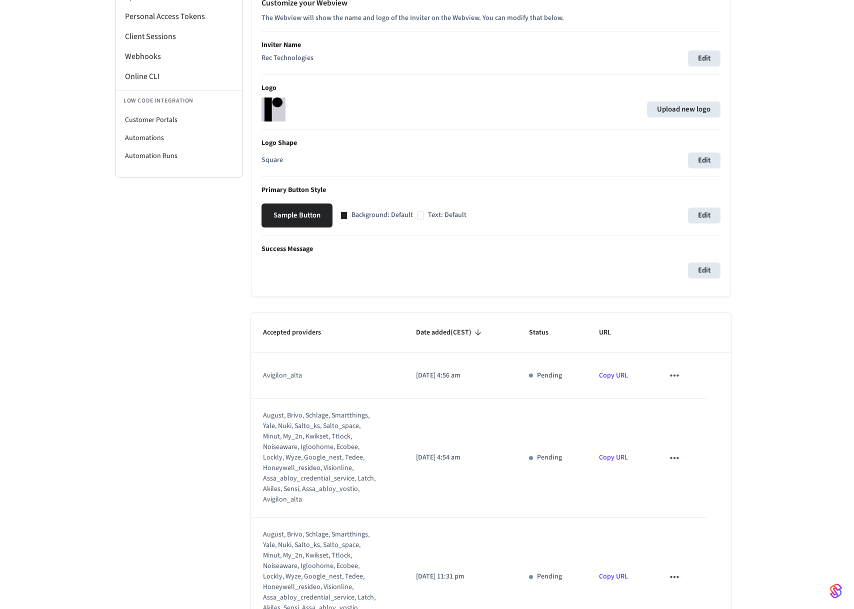
scroll to position [166, 0]
click at [665, 372] on td "sticky table" at bounding box center [679, 375] width 55 height 46
click at [668, 375] on icon "sticky table" at bounding box center [674, 374] width 13 height 13
click at [686, 405] on icon at bounding box center [684, 407] width 5 height 6
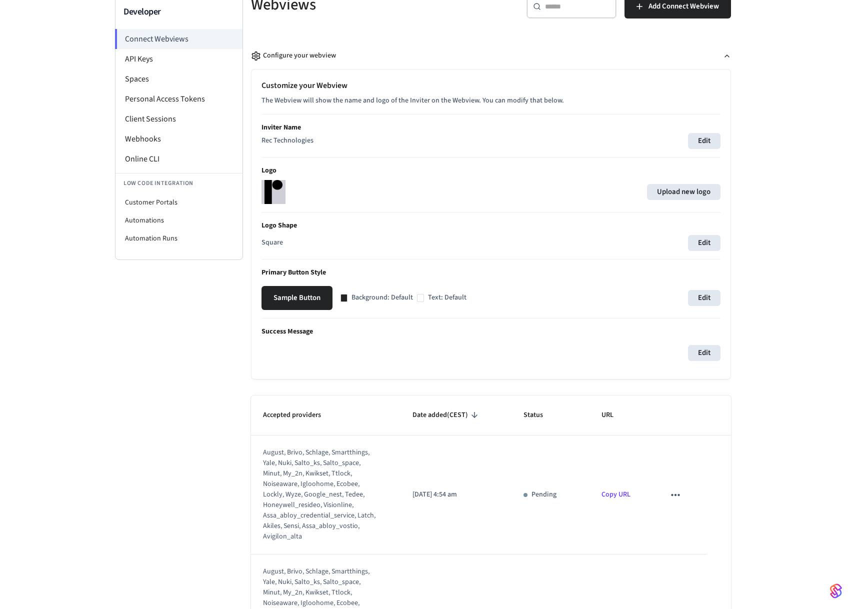
scroll to position [0, 0]
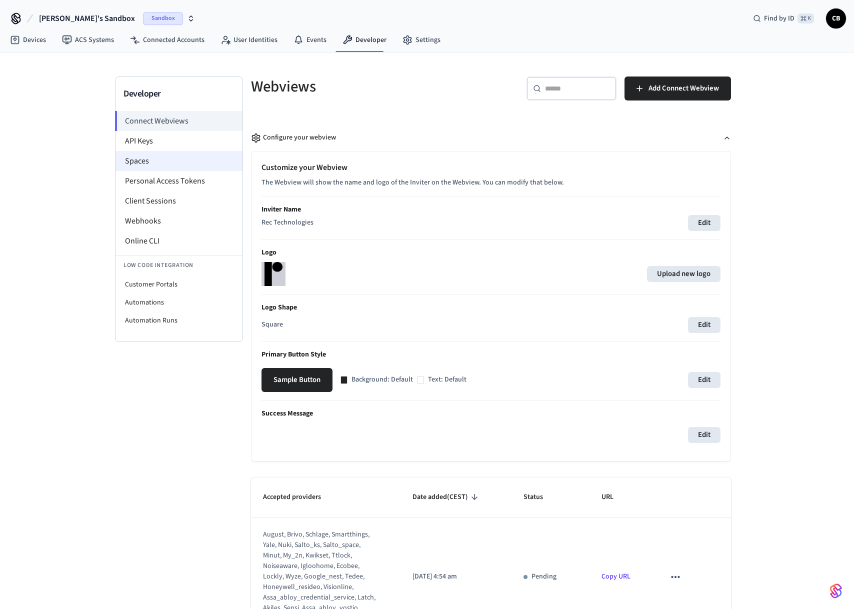
click at [125, 151] on ul "Connect Webviews API Keys Spaces Personal Access Tokens Client Sessions Webhook…" at bounding box center [179, 220] width 127 height 219
click at [125, 153] on li "Spaces" at bounding box center [179, 161] width 127 height 20
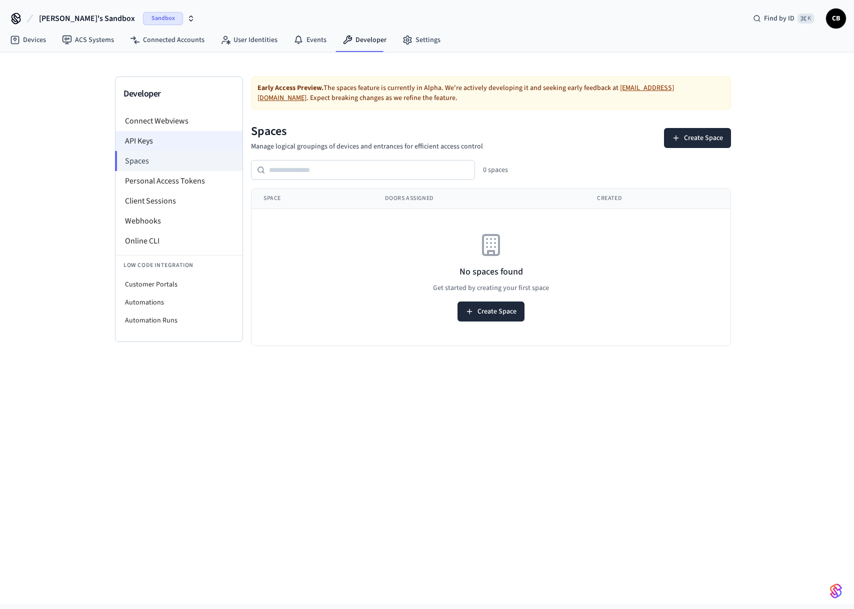
click at [155, 140] on li "API Keys" at bounding box center [179, 141] width 127 height 20
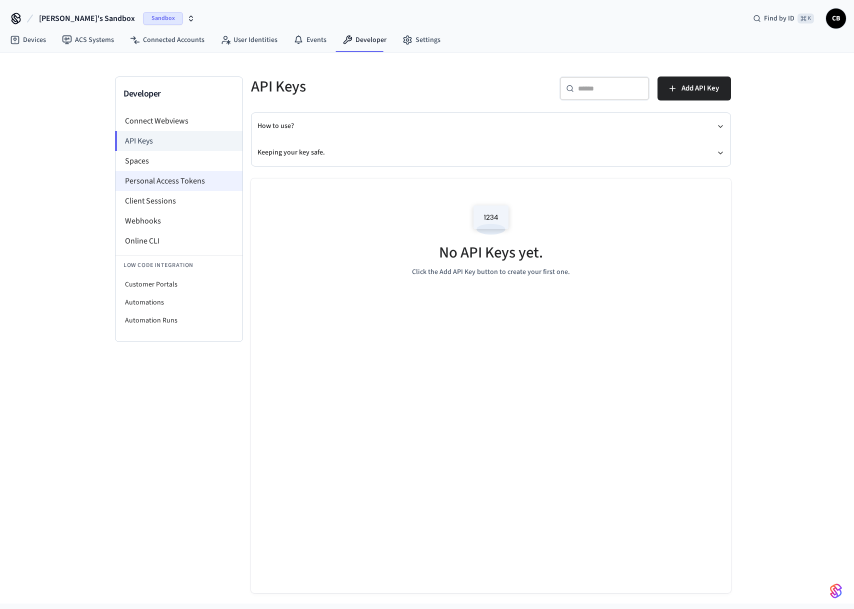
click at [154, 178] on li "Personal Access Tokens" at bounding box center [179, 181] width 127 height 20
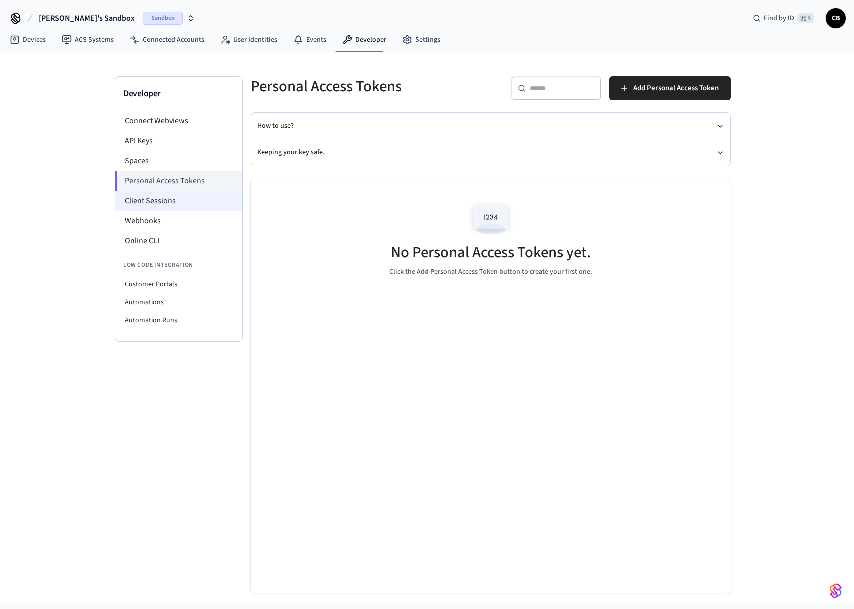
click at [145, 194] on li "Client Sessions" at bounding box center [179, 201] width 127 height 20
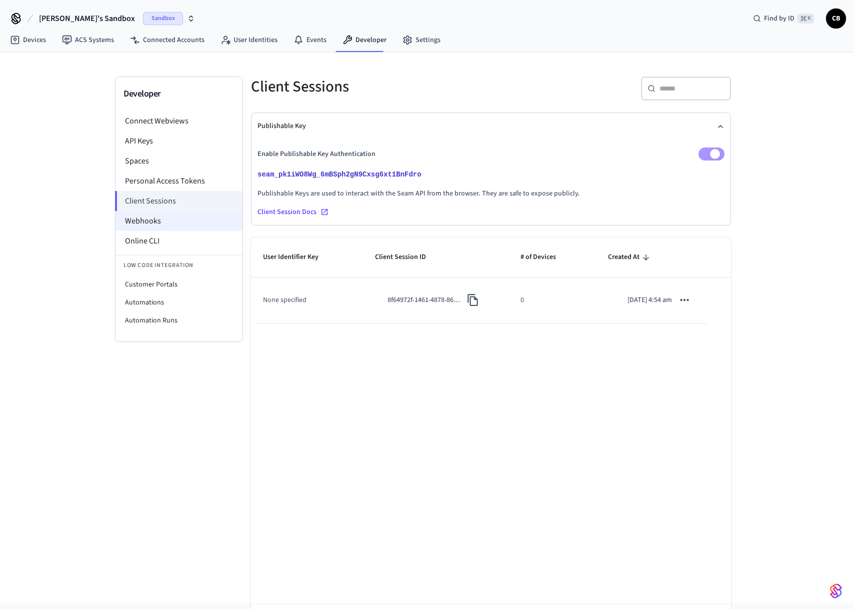
click at [135, 215] on li "Webhooks" at bounding box center [179, 221] width 127 height 20
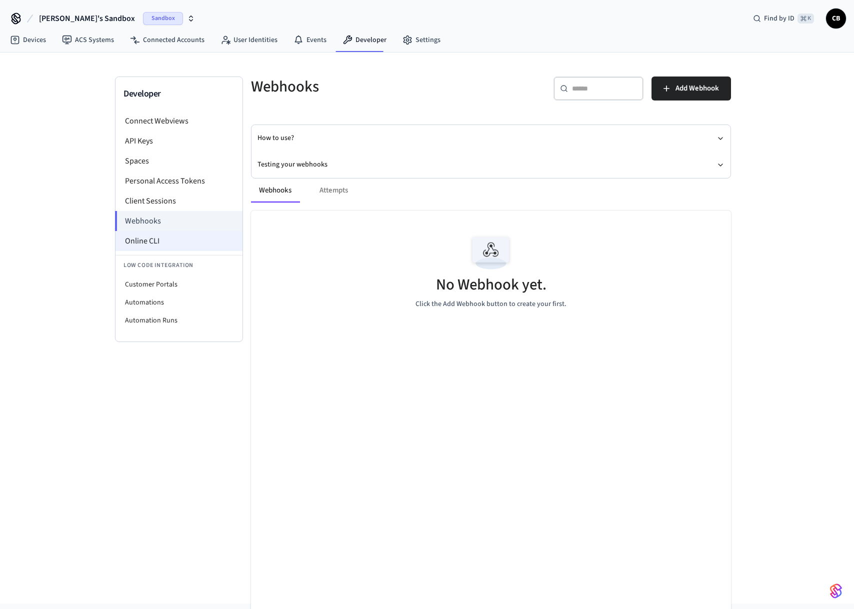
click at [133, 236] on li "Online CLI" at bounding box center [179, 241] width 127 height 20
click at [135, 291] on li "Customer Portals" at bounding box center [179, 285] width 127 height 18
select select "**********"
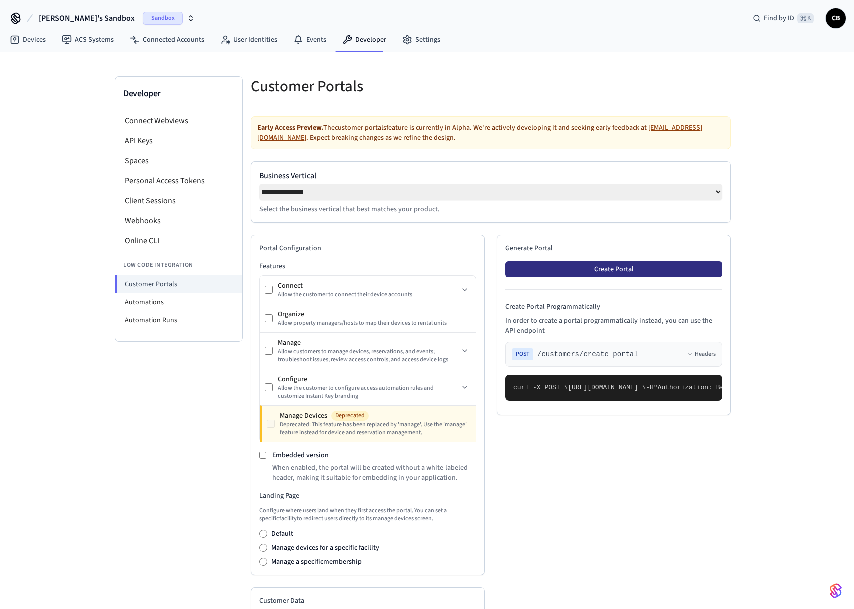
click at [597, 272] on button "Create Portal" at bounding box center [614, 270] width 217 height 16
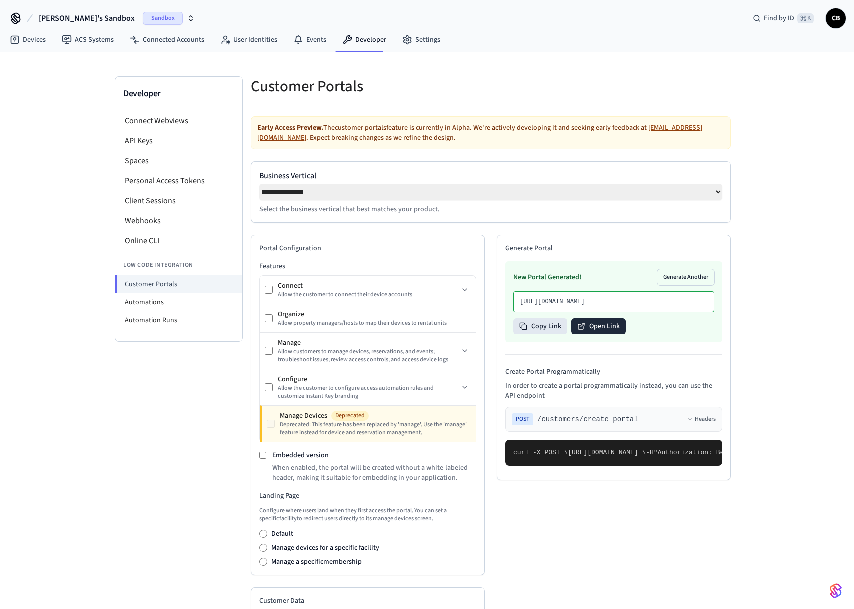
click at [593, 335] on button "Open Link" at bounding box center [599, 327] width 55 height 16
click at [133, 112] on li "Connect Webviews" at bounding box center [179, 121] width 127 height 20
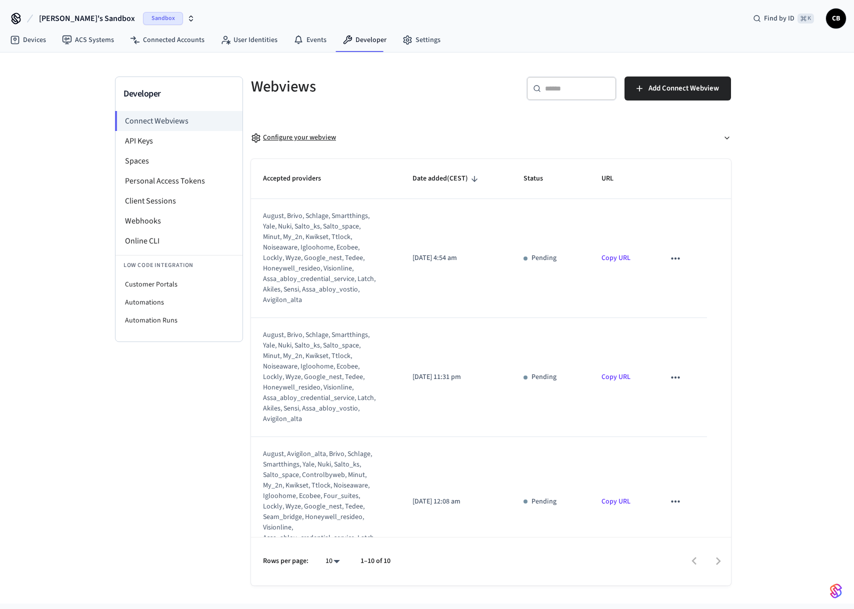
click at [318, 134] on div "Configure your webview" at bounding box center [293, 138] width 85 height 11
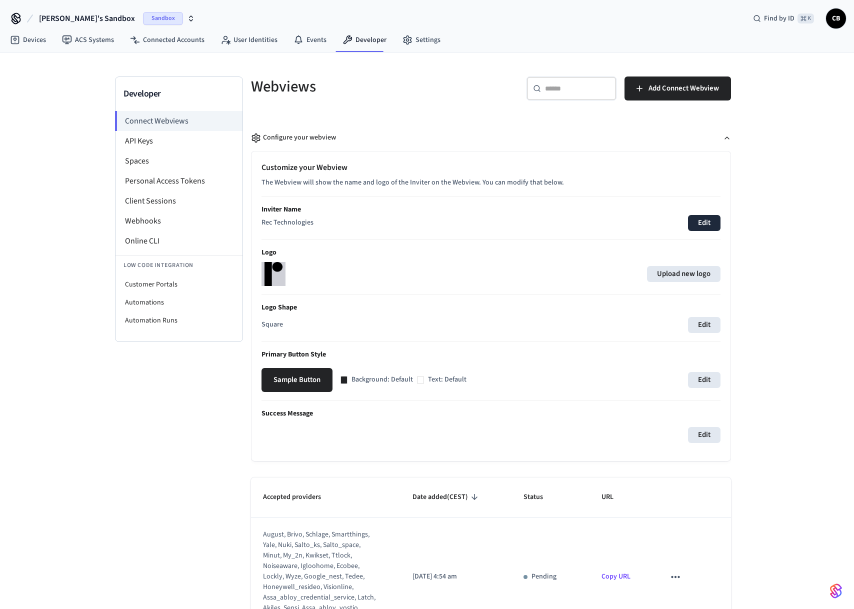
click at [706, 219] on button "Edit" at bounding box center [704, 223] width 33 height 16
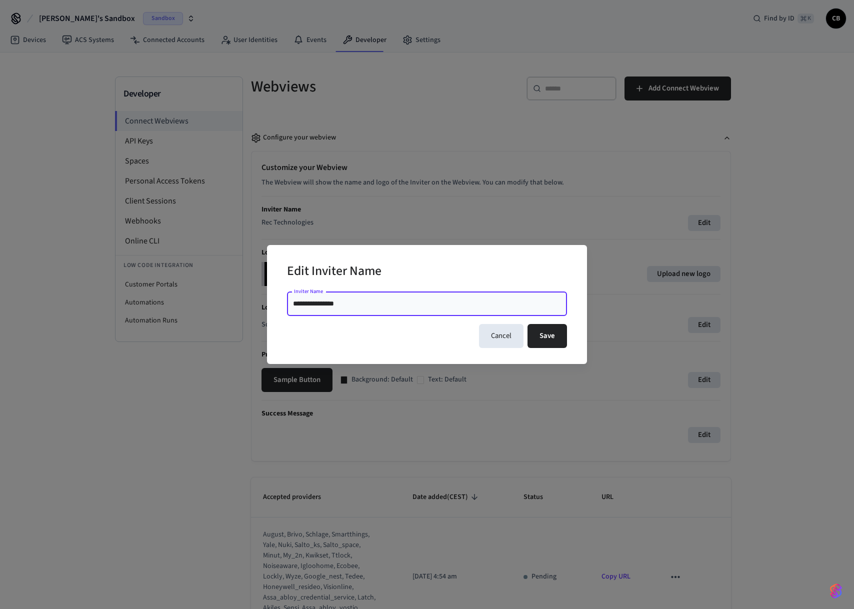
click at [329, 302] on input "**********" at bounding box center [427, 304] width 268 height 10
type input "**********"
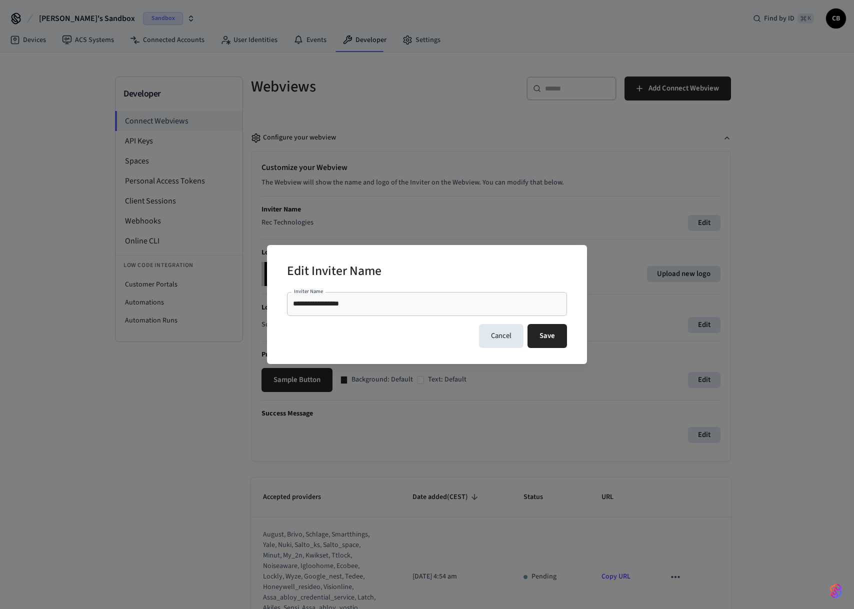
click at [570, 341] on div "**********" at bounding box center [427, 304] width 320 height 119
click at [550, 338] on button "Save" at bounding box center [548, 336] width 40 height 24
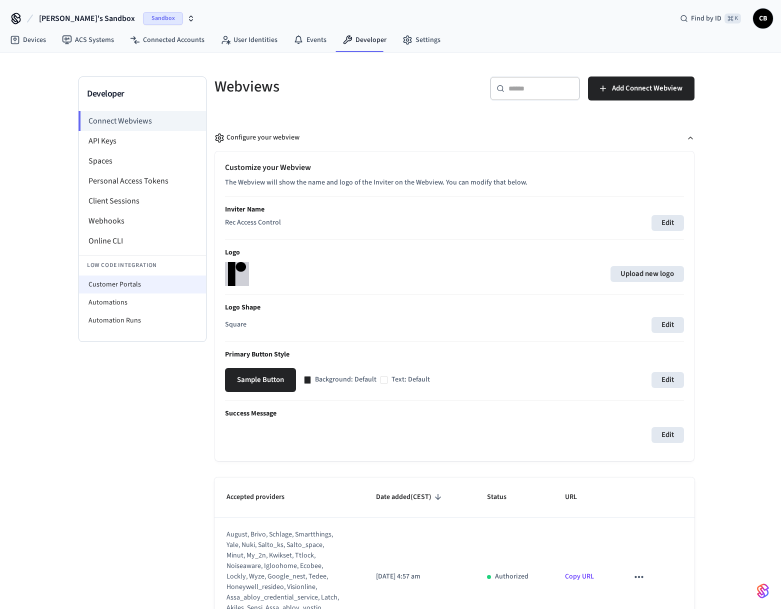
click at [87, 281] on li "Customer Portals" at bounding box center [142, 285] width 127 height 18
select select "**********"
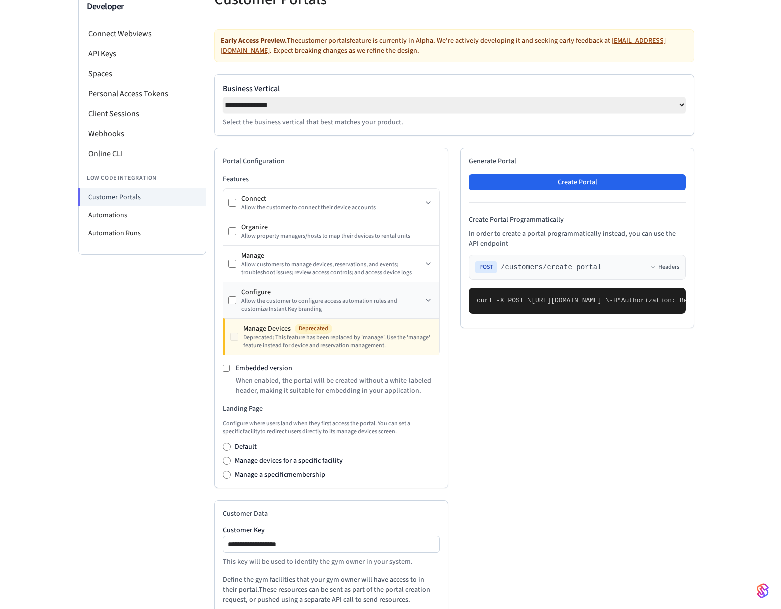
scroll to position [224, 0]
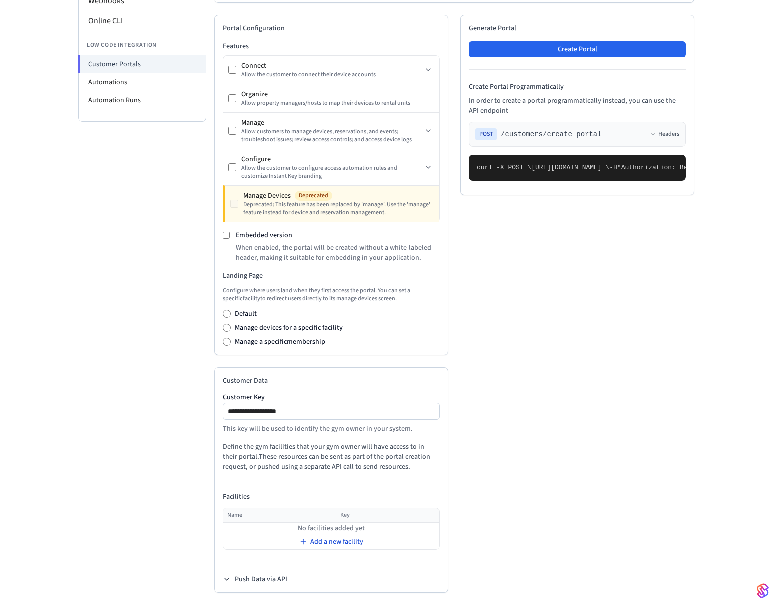
click at [300, 542] on div "Add a new facility" at bounding box center [331, 542] width 215 height 14
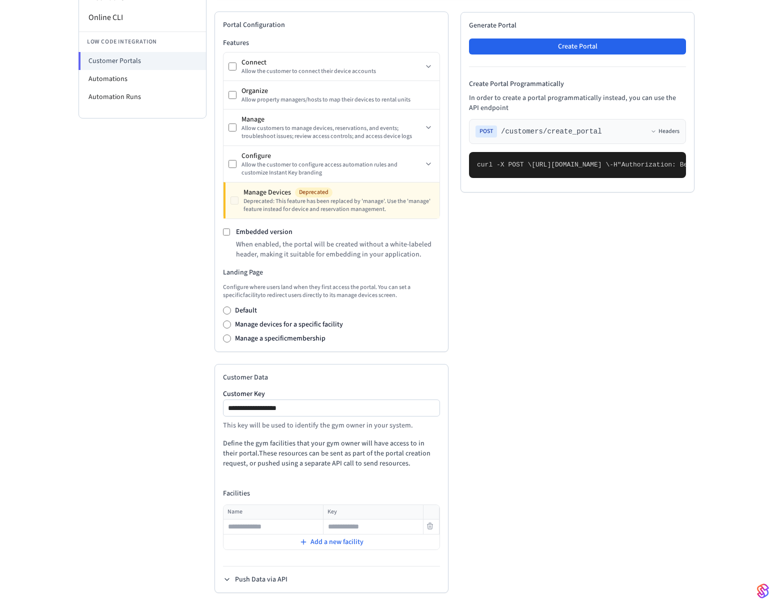
click at [278, 532] on input "text" at bounding box center [273, 527] width 99 height 12
type input "**********"
type input "****"
click at [486, 549] on div "**********" at bounding box center [455, 303] width 480 height 582
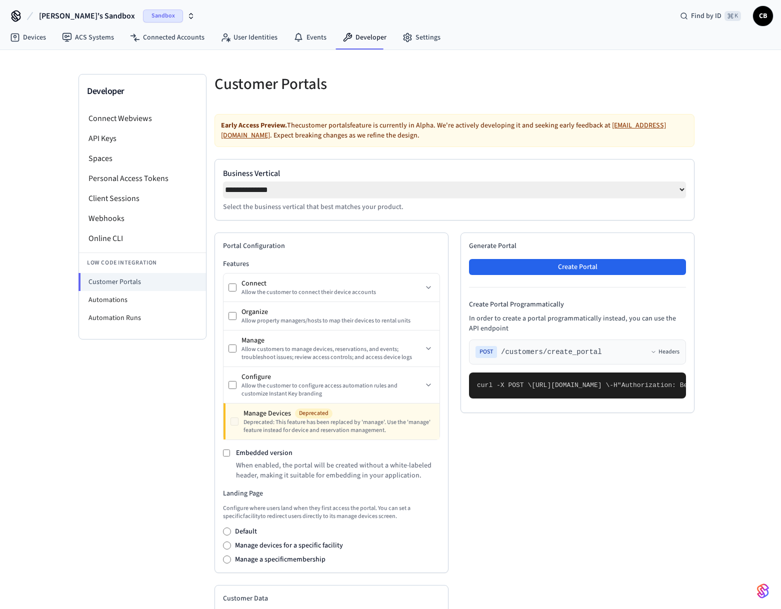
scroll to position [0, 0]
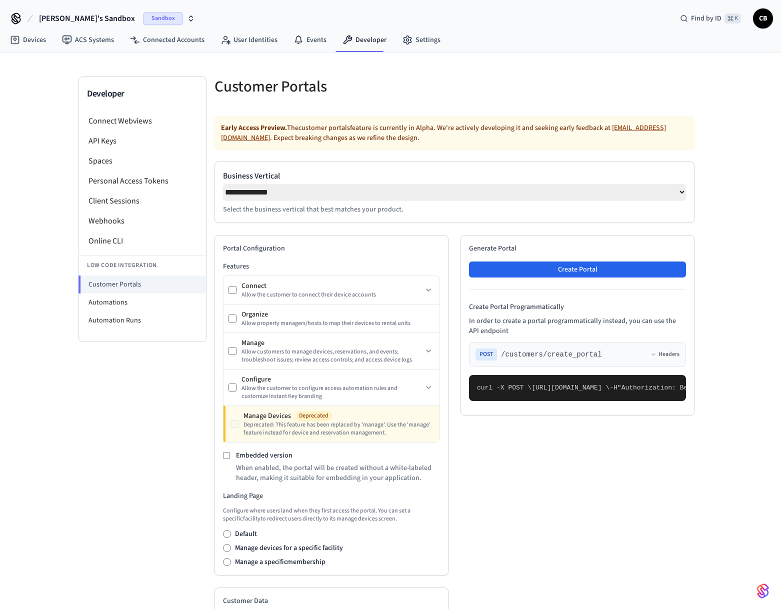
click at [629, 367] on div "POST /customers/create_portal Headers" at bounding box center [577, 354] width 217 height 25
click at [578, 277] on button "Create Portal" at bounding box center [577, 270] width 217 height 16
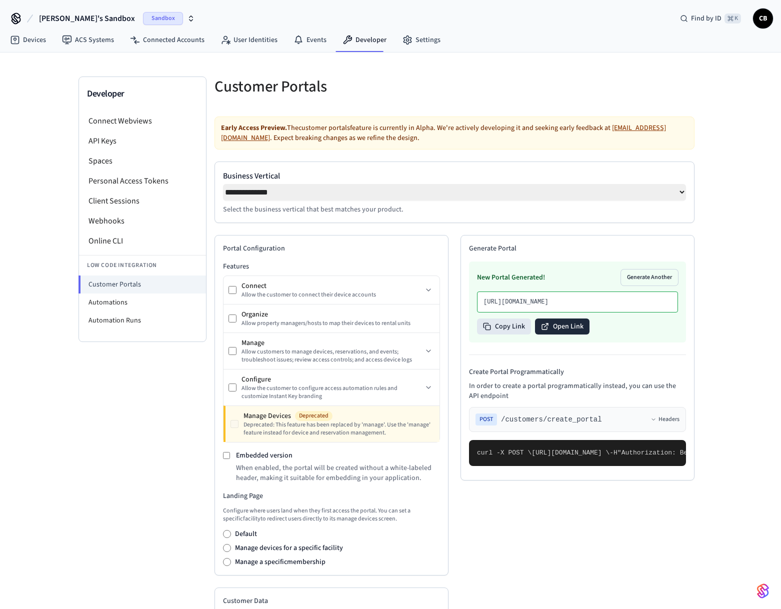
click at [560, 335] on button "Open Link" at bounding box center [562, 327] width 55 height 16
click at [115, 108] on div "Developer" at bounding box center [142, 94] width 127 height 34
click at [131, 306] on li "Automations" at bounding box center [142, 303] width 127 height 18
select select "**********"
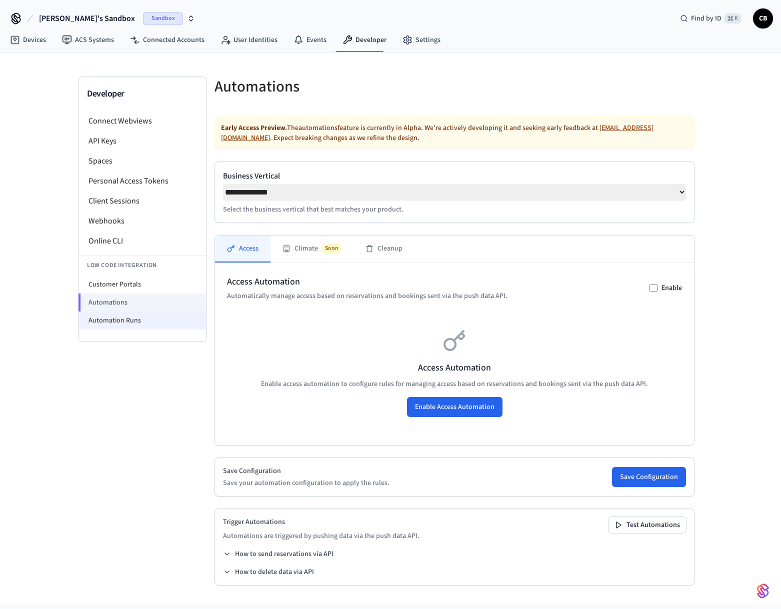
click at [131, 312] on li "Automation Runs" at bounding box center [142, 321] width 127 height 18
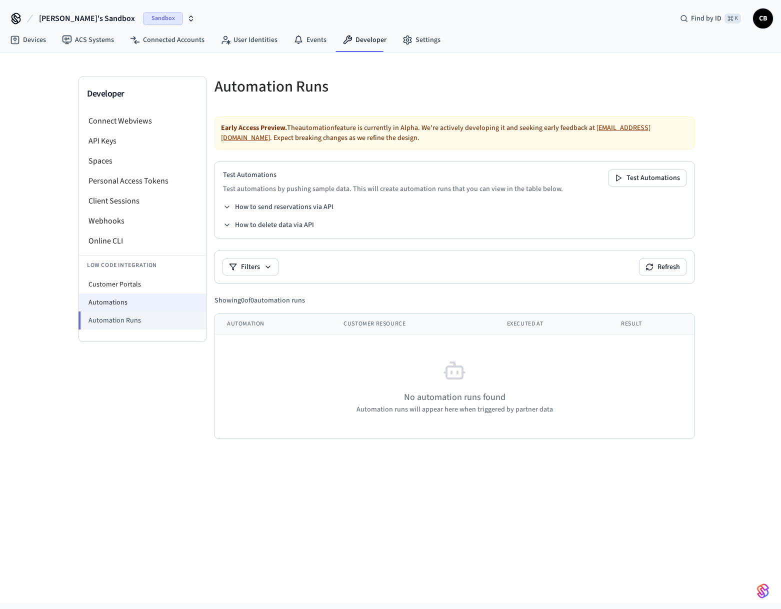
click at [130, 306] on li "Automations" at bounding box center [142, 303] width 127 height 18
select select "**********"
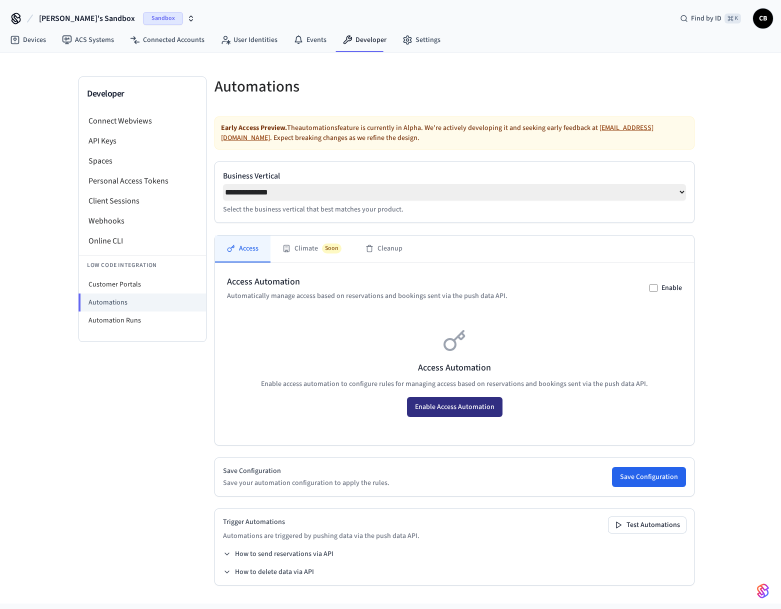
click at [450, 408] on button "Enable Access Automation" at bounding box center [455, 407] width 96 height 20
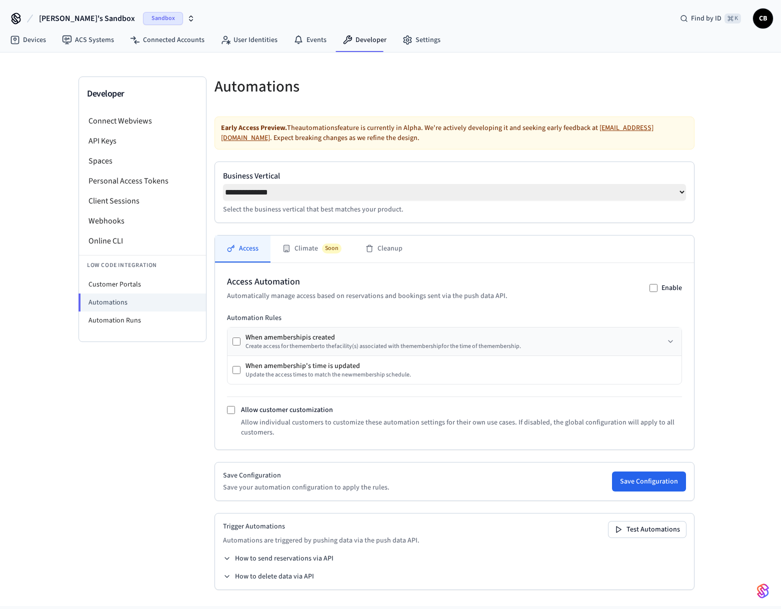
click at [455, 343] on div "When a membership is created" at bounding box center [384, 338] width 276 height 10
click at [672, 342] on icon at bounding box center [671, 342] width 8 height 8
click at [670, 345] on icon at bounding box center [671, 342] width 8 height 8
click at [525, 332] on div "When a membership is created Create access for the member to the facility (s) a…" at bounding box center [455, 342] width 454 height 28
click at [378, 343] on div "When a membership is created" at bounding box center [384, 338] width 276 height 10
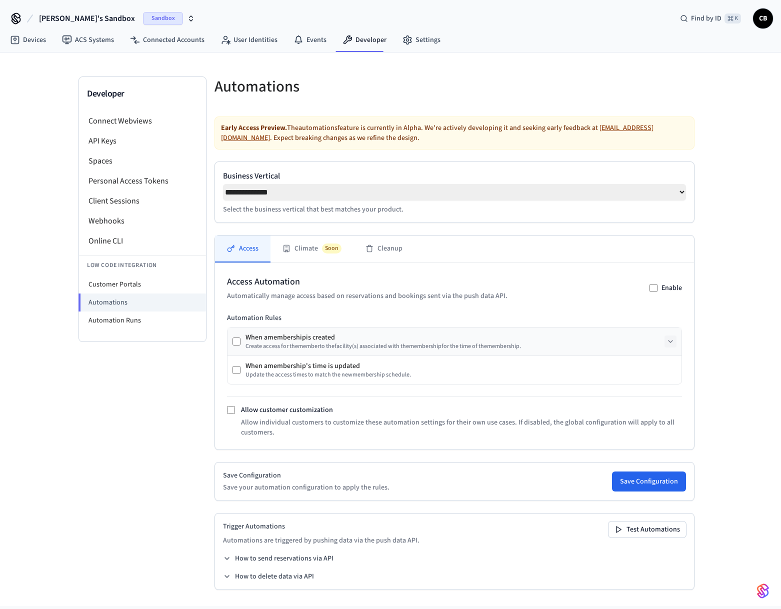
click at [272, 346] on div "Create access for the member to the facility (s) associated with the membership…" at bounding box center [384, 347] width 276 height 8
click at [244, 347] on div "When a membership is created Create access for the member to the facility (s) a…" at bounding box center [377, 342] width 289 height 18
click at [145, 326] on li "Automation Runs" at bounding box center [142, 321] width 127 height 18
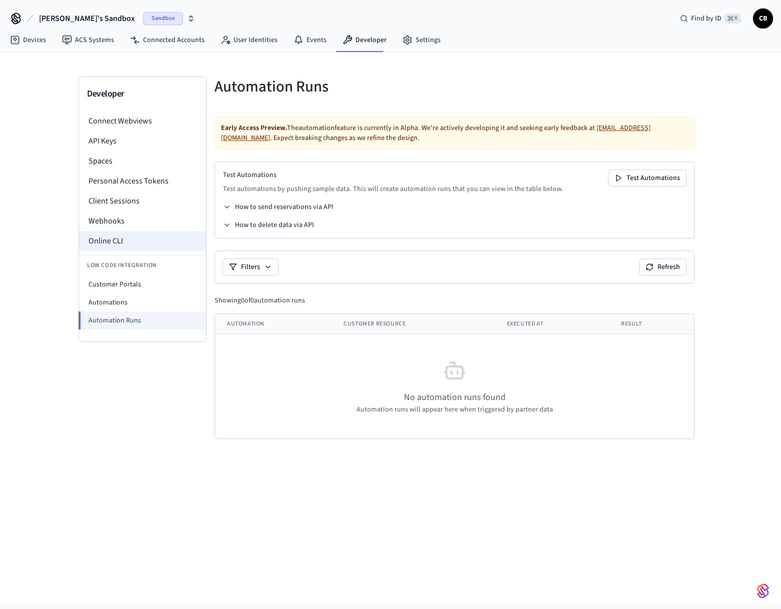
click at [121, 244] on li "Online CLI" at bounding box center [142, 241] width 127 height 20
click at [406, 42] on icon at bounding box center [408, 40] width 10 height 10
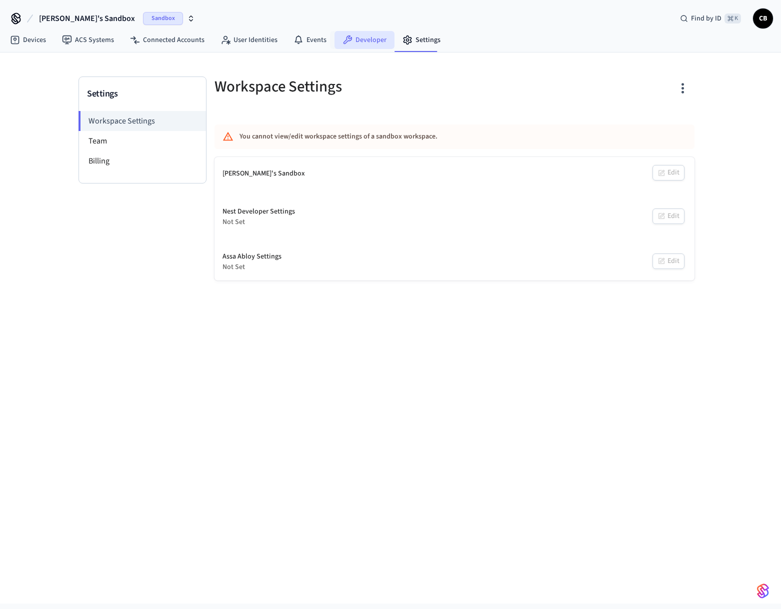
click at [365, 45] on link "Developer" at bounding box center [365, 40] width 60 height 18
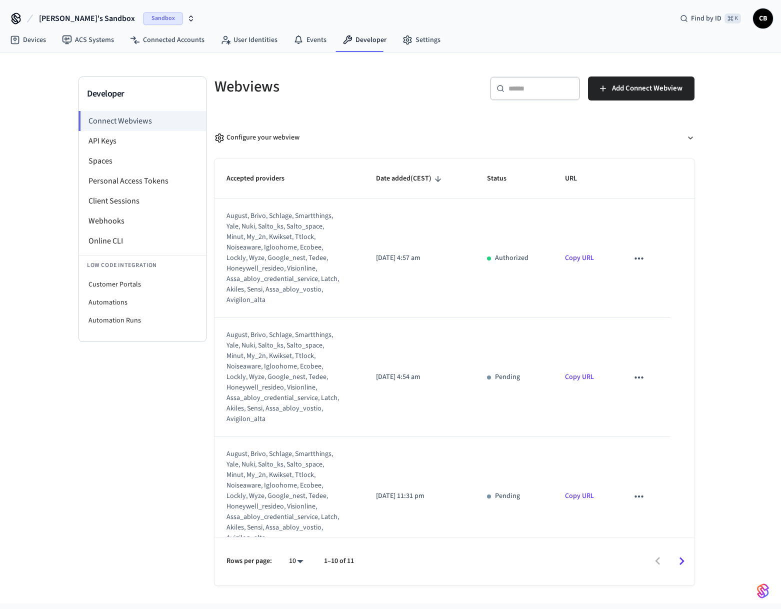
click at [411, 31] on nav "Devices ACS Systems Connected Accounts User Identities Events Developer Settings" at bounding box center [225, 40] width 447 height 23
click at [411, 35] on link "Settings" at bounding box center [422, 40] width 54 height 18
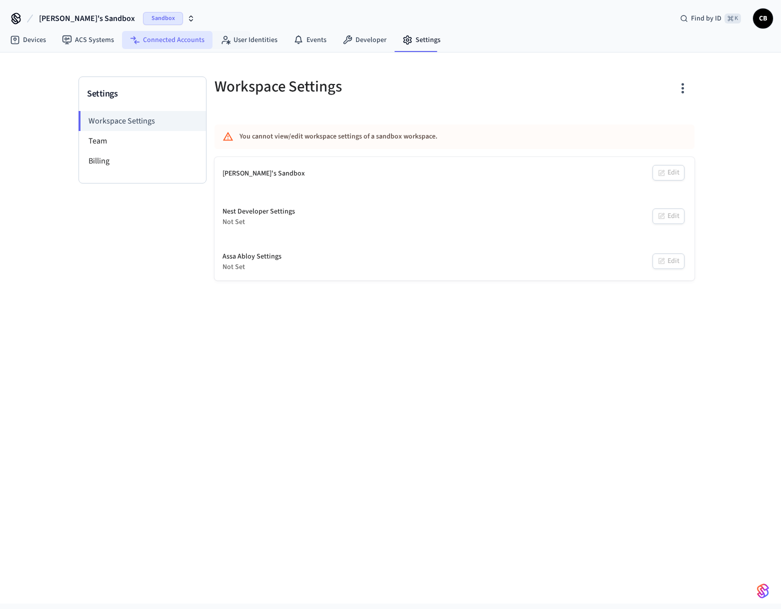
click at [155, 38] on link "Connected Accounts" at bounding box center [167, 40] width 91 height 18
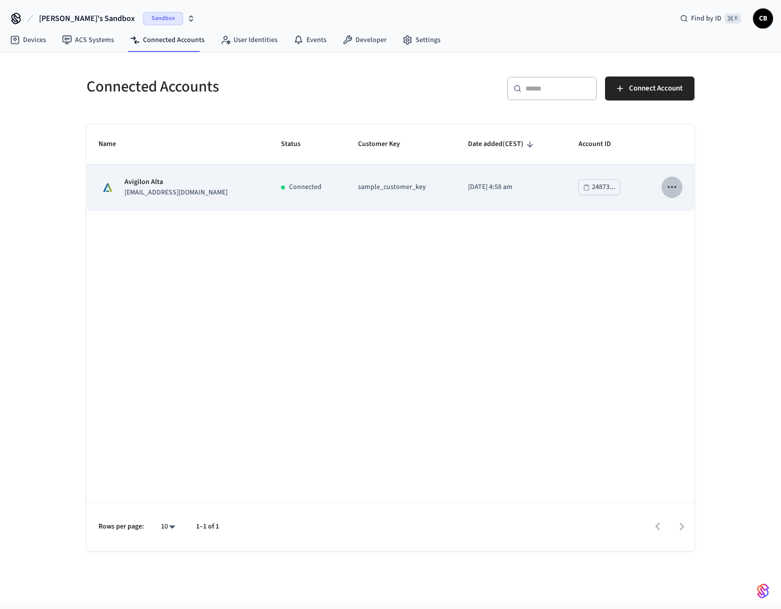
click at [679, 198] on button "sticky table" at bounding box center [672, 187] width 21 height 21
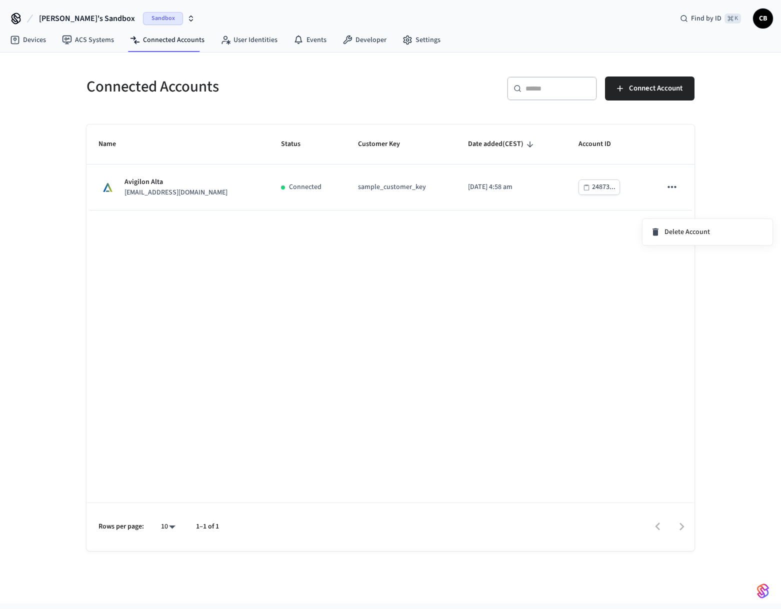
click at [674, 207] on div at bounding box center [390, 304] width 781 height 609
click at [104, 39] on link "ACS Systems" at bounding box center [88, 40] width 68 height 18
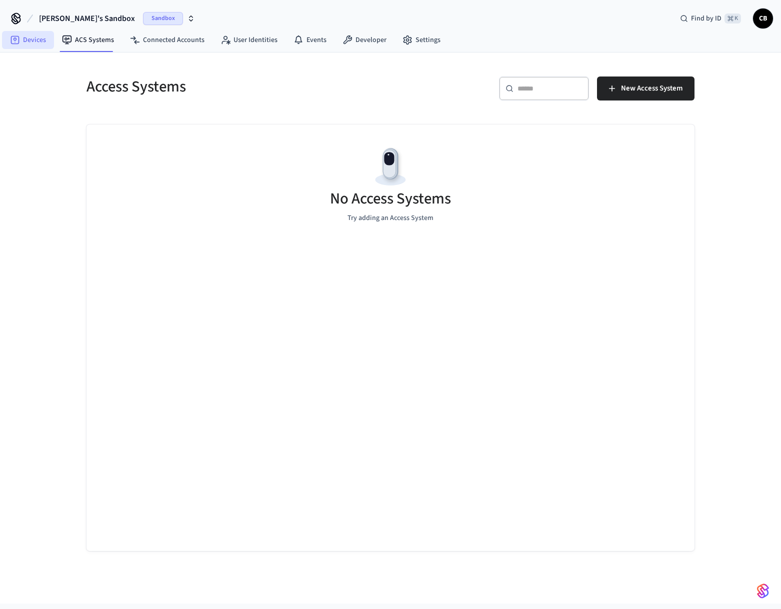
click at [25, 37] on link "Devices" at bounding box center [28, 40] width 52 height 18
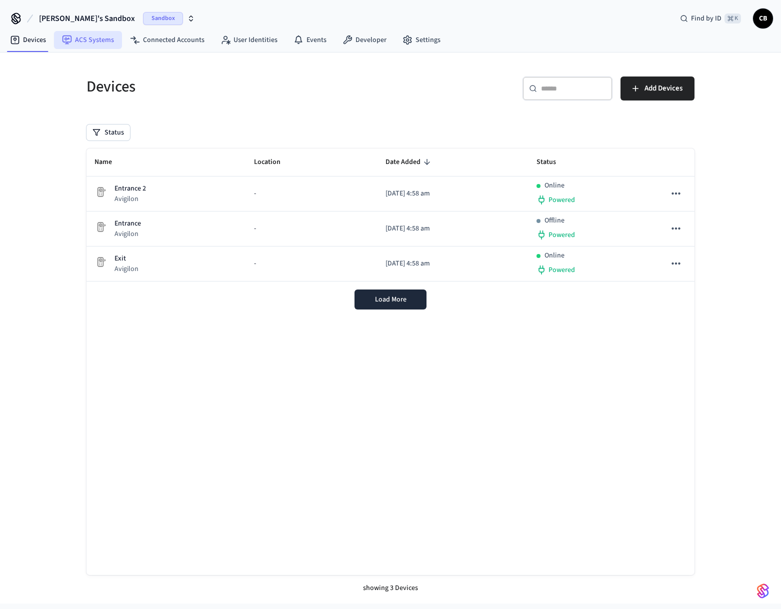
click at [84, 43] on link "ACS Systems" at bounding box center [88, 40] width 68 height 18
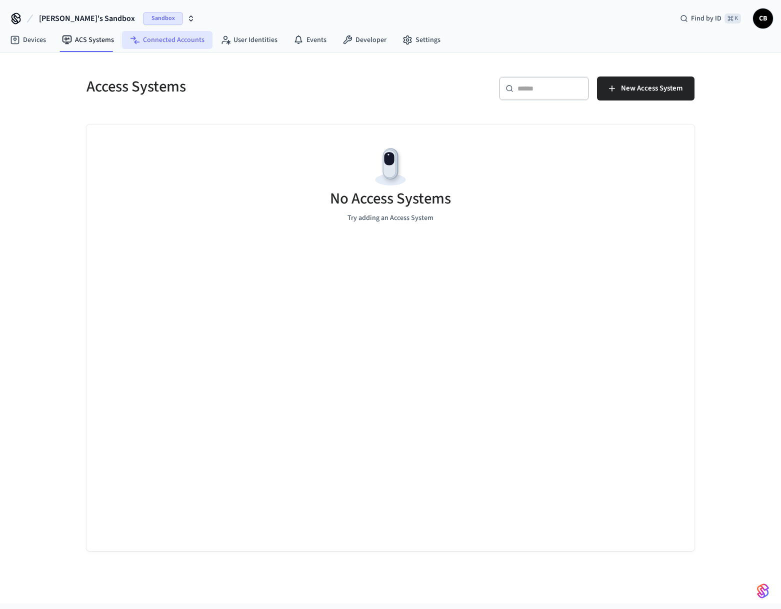
click at [135, 45] on icon at bounding box center [135, 40] width 10 height 10
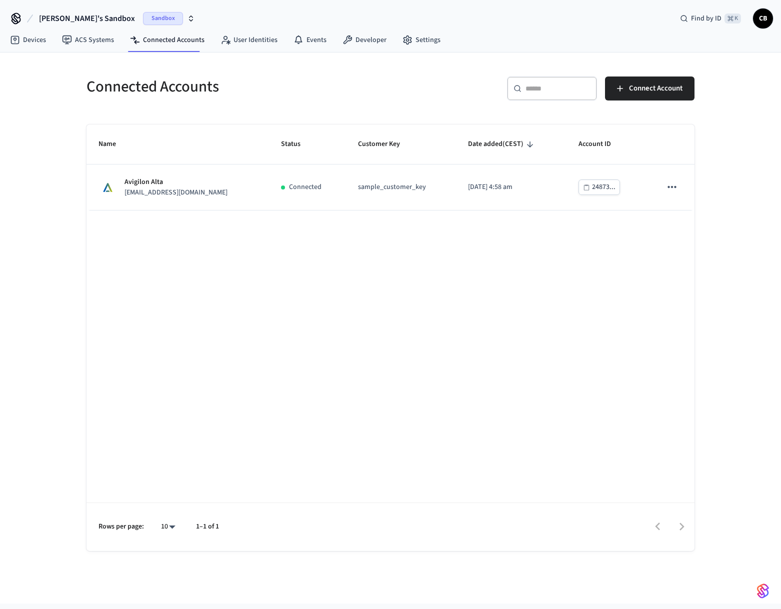
click at [34, 51] on nav "Devices ACS Systems Connected Accounts User Identities Events Developer Settings" at bounding box center [225, 40] width 447 height 23
click at [33, 45] on link "Devices" at bounding box center [28, 40] width 52 height 18
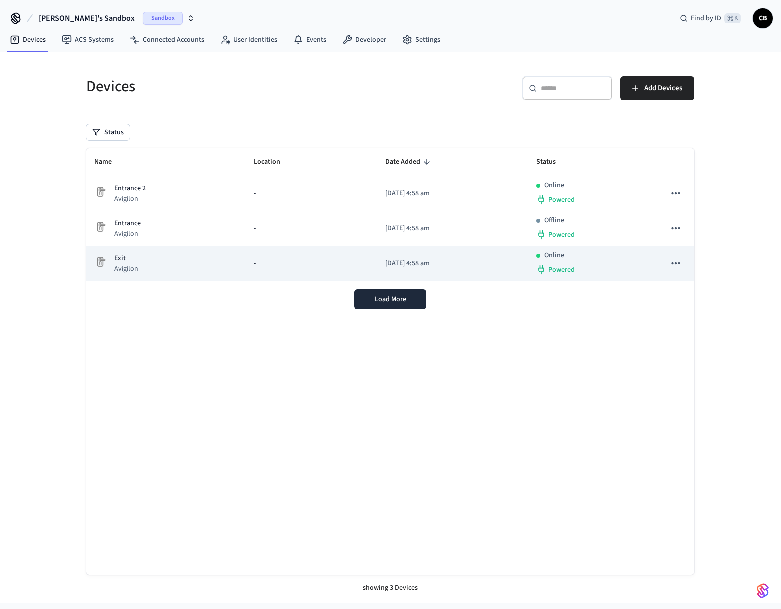
click at [678, 268] on icon "sticky table" at bounding box center [676, 263] width 13 height 13
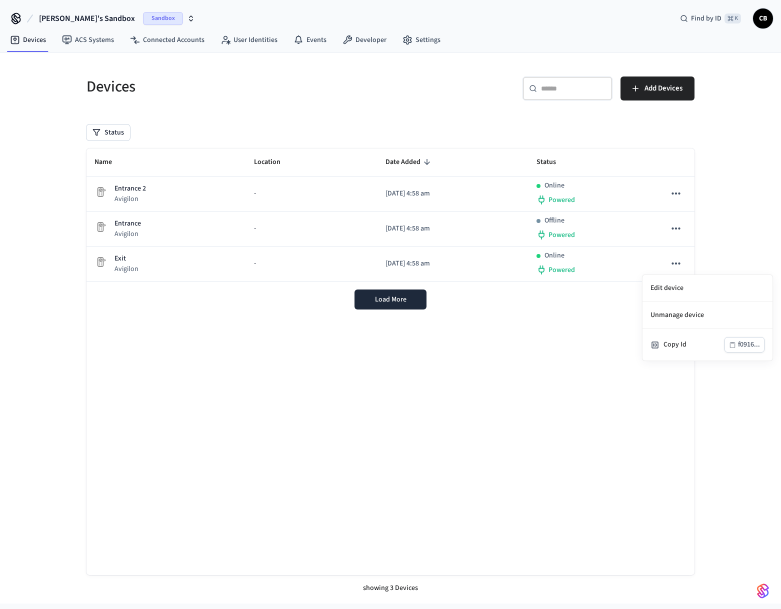
click at [145, 257] on div at bounding box center [390, 304] width 781 height 609
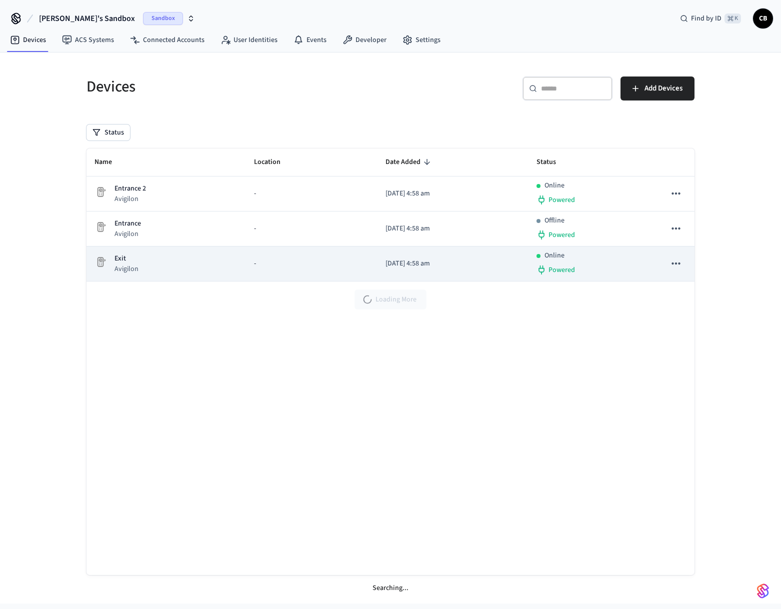
click at [97, 255] on div "Exit Avigilon" at bounding box center [167, 264] width 144 height 21
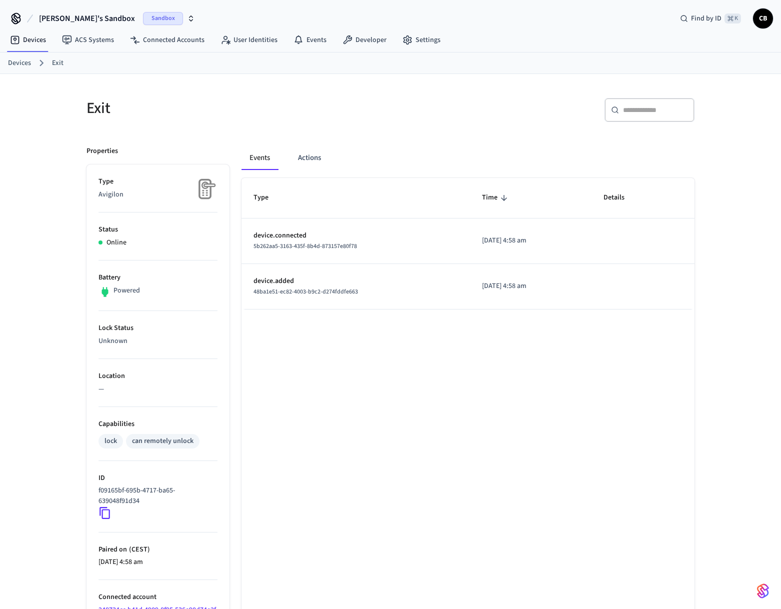
scroll to position [67, 0]
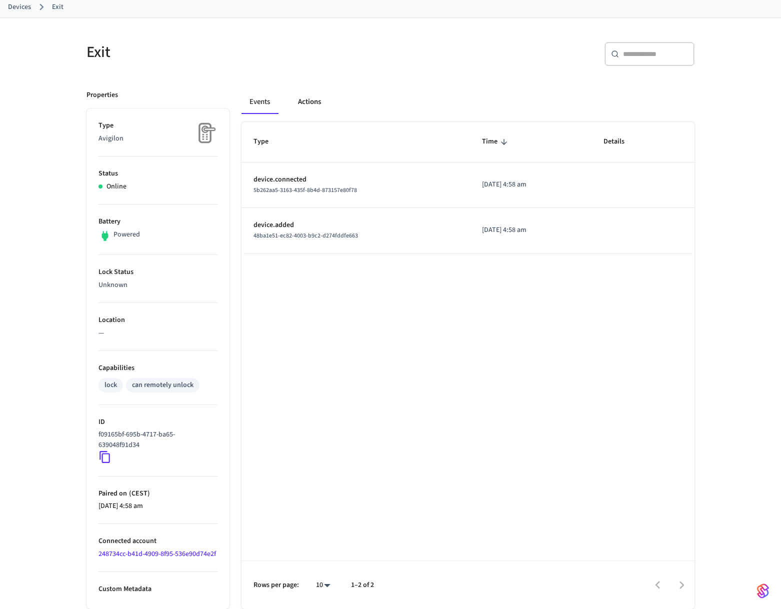
click at [305, 91] on button "Actions" at bounding box center [309, 102] width 39 height 24
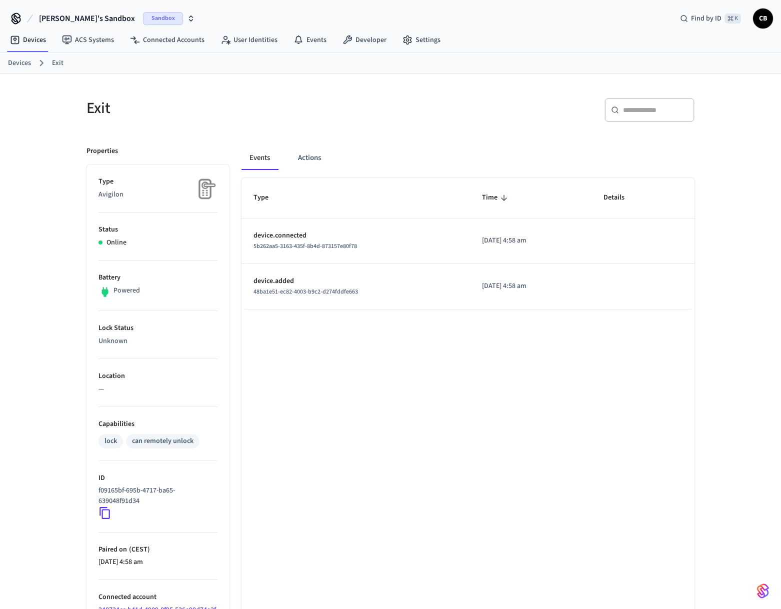
scroll to position [67, 0]
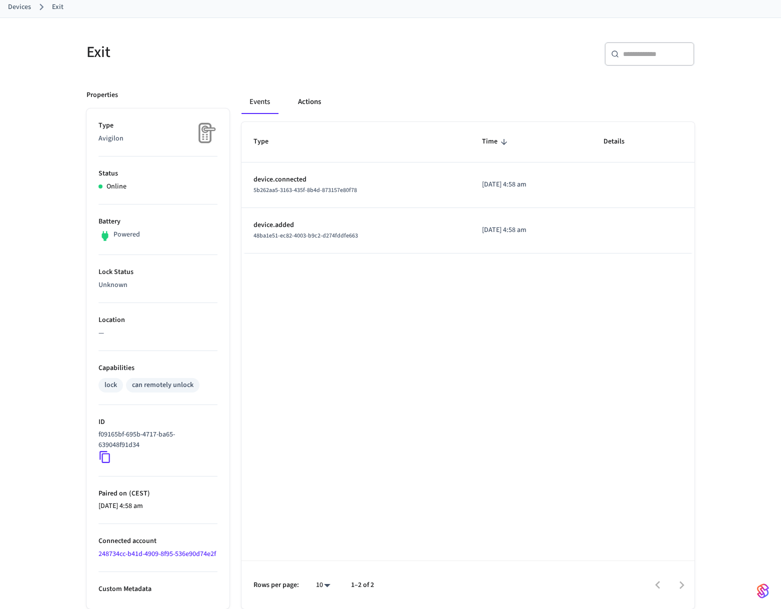
click at [307, 97] on button "Actions" at bounding box center [309, 102] width 39 height 24
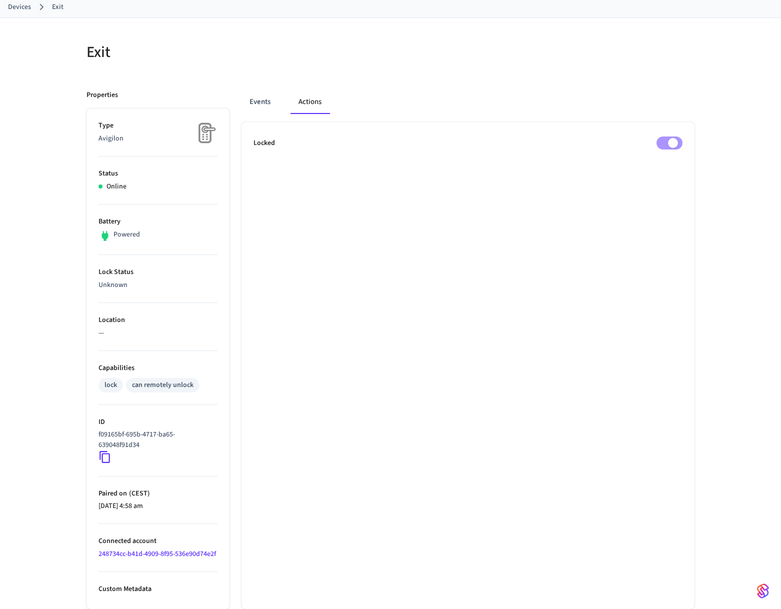
scroll to position [0, 0]
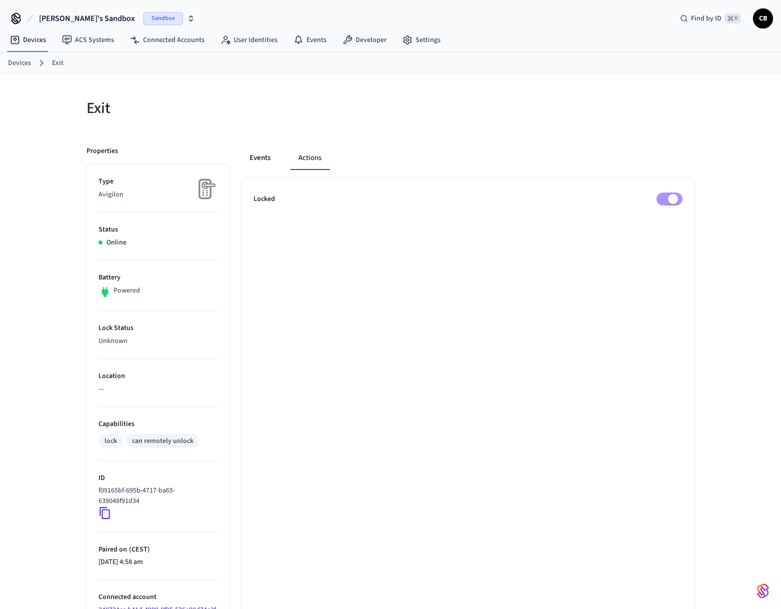
click at [251, 158] on button "Events" at bounding box center [260, 158] width 37 height 24
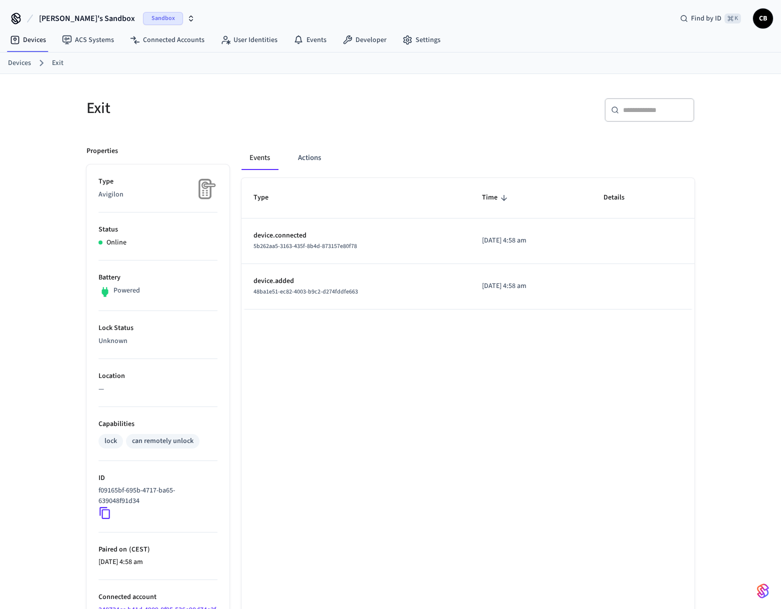
click at [20, 62] on link "Devices" at bounding box center [19, 63] width 23 height 11
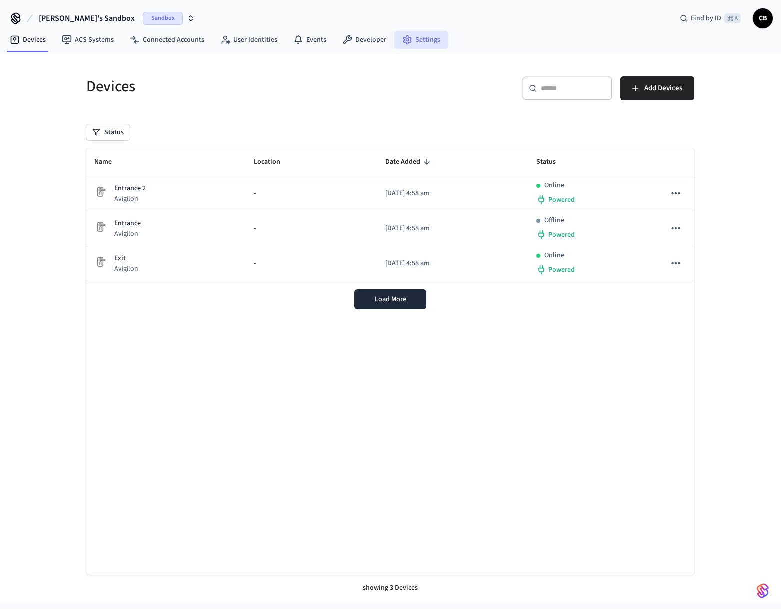
click at [423, 34] on link "Settings" at bounding box center [422, 40] width 54 height 18
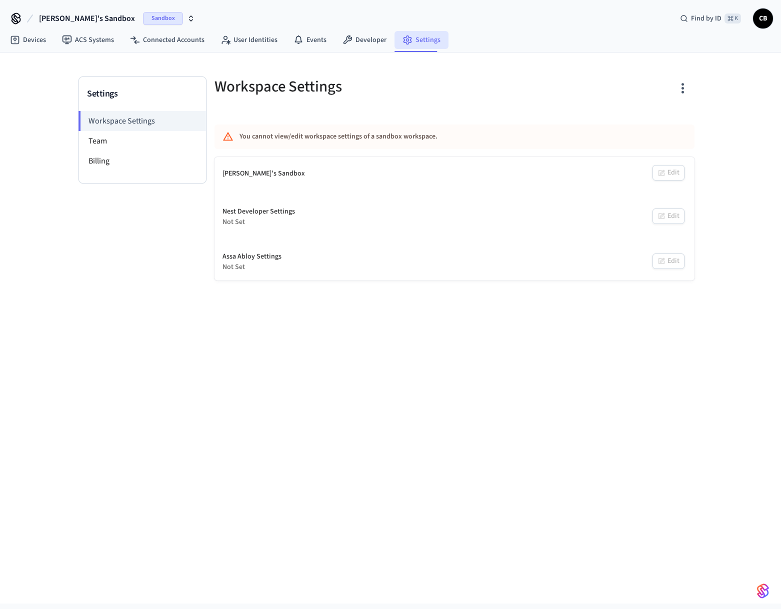
click at [401, 48] on link "Settings" at bounding box center [422, 40] width 54 height 18
click at [370, 43] on link "Developer" at bounding box center [365, 40] width 60 height 18
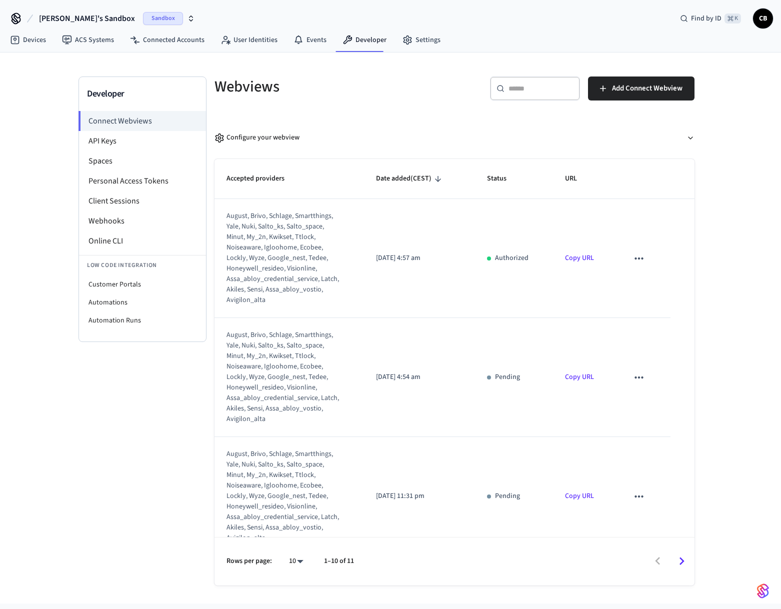
click at [184, 286] on li "Customer Portals" at bounding box center [142, 285] width 127 height 18
select select "**********"
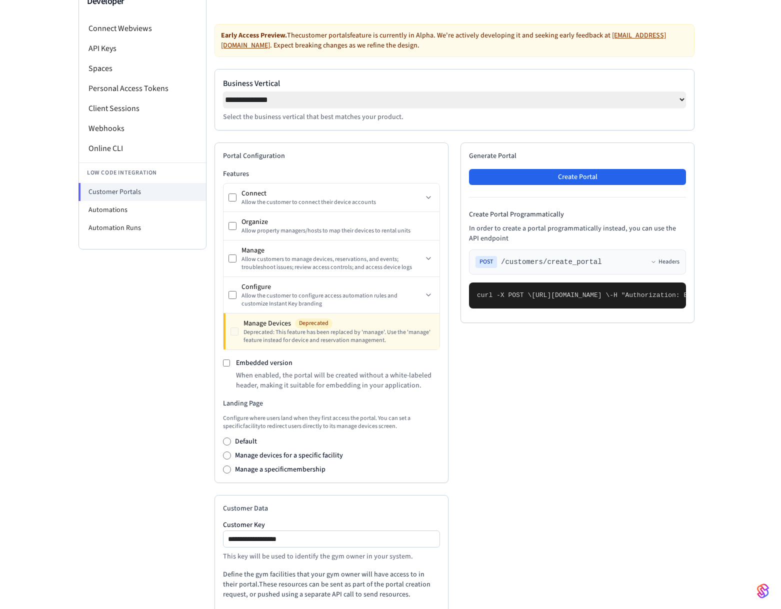
scroll to position [224, 0]
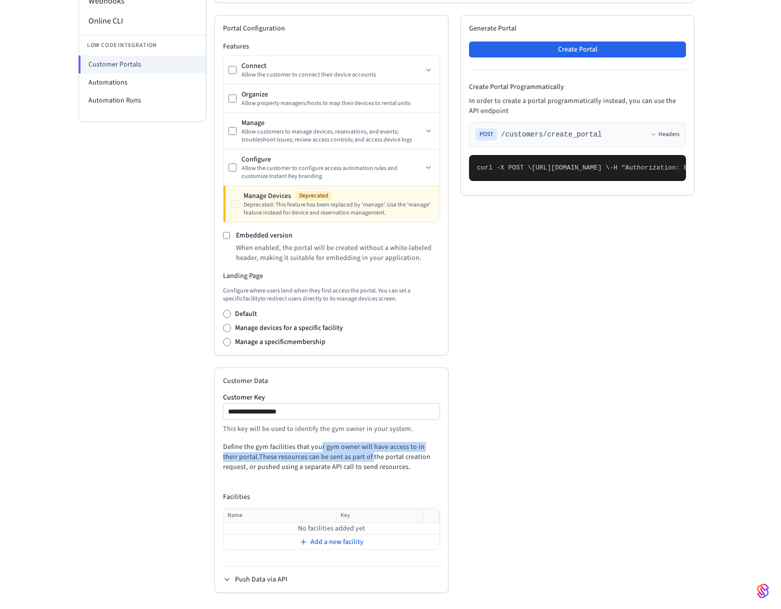
drag, startPoint x: 320, startPoint y: 448, endPoint x: 357, endPoint y: 453, distance: 37.4
click at [357, 454] on p "Define the gym facilities that your gym owner will have access to in their port…" at bounding box center [331, 457] width 217 height 30
click at [357, 453] on p "Define the gym facilities that your gym owner will have access to in their port…" at bounding box center [331, 457] width 217 height 30
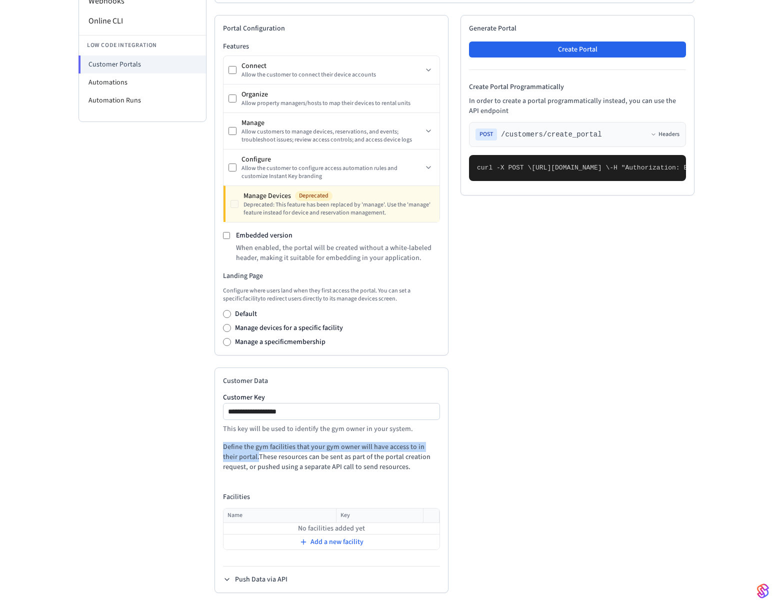
click at [358, 466] on p "Define the gym facilities that your gym owner will have access to in their port…" at bounding box center [331, 457] width 217 height 30
click at [257, 583] on button "Push Data via API" at bounding box center [255, 580] width 65 height 10
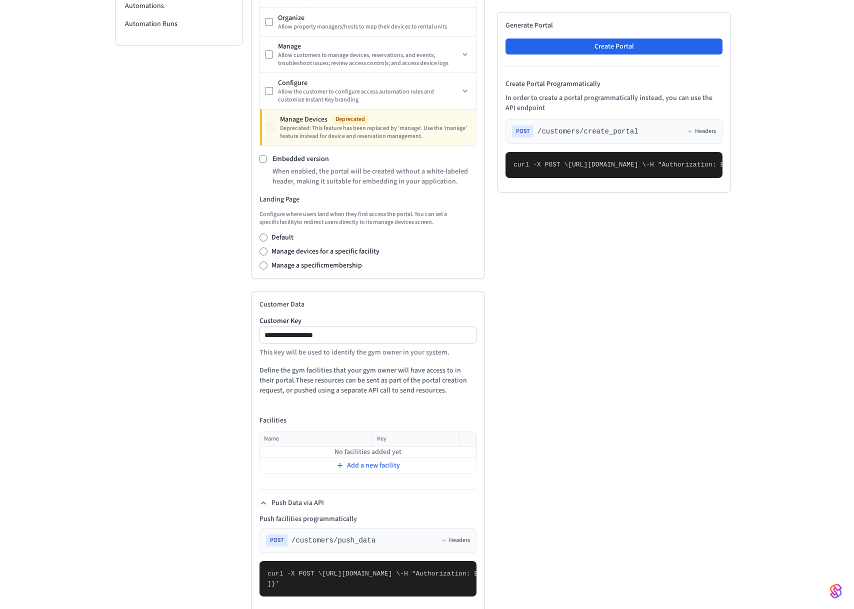
scroll to position [265, 0]
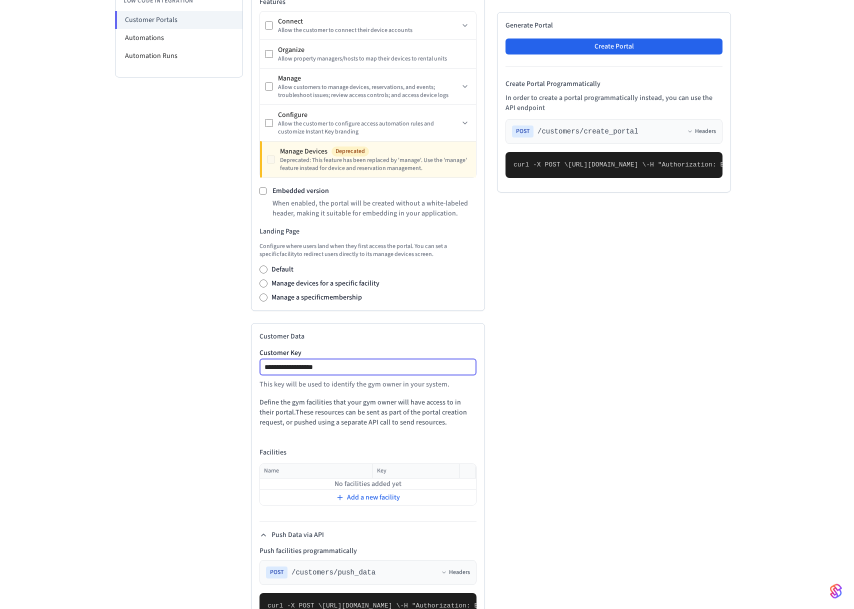
click at [359, 367] on input "**********" at bounding box center [369, 367] width 216 height 12
type input "********"
click at [372, 505] on div "Add a new facility" at bounding box center [368, 498] width 215 height 14
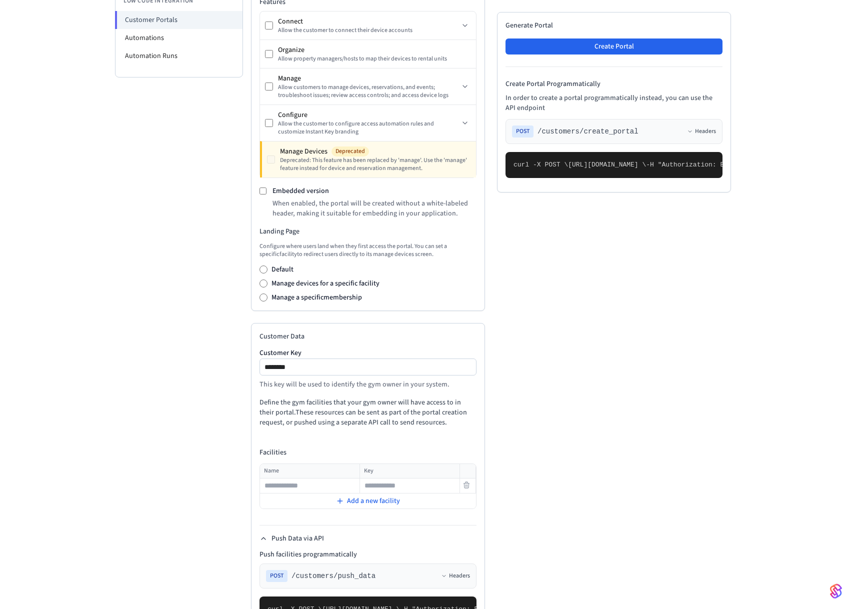
click at [335, 492] on input "text" at bounding box center [310, 486] width 99 height 12
type input "**********"
type input "***"
click at [154, 510] on div "Developer Connect Webviews API Keys Spaces Personal Access Tokens Client Sessio…" at bounding box center [179, 232] width 128 height 841
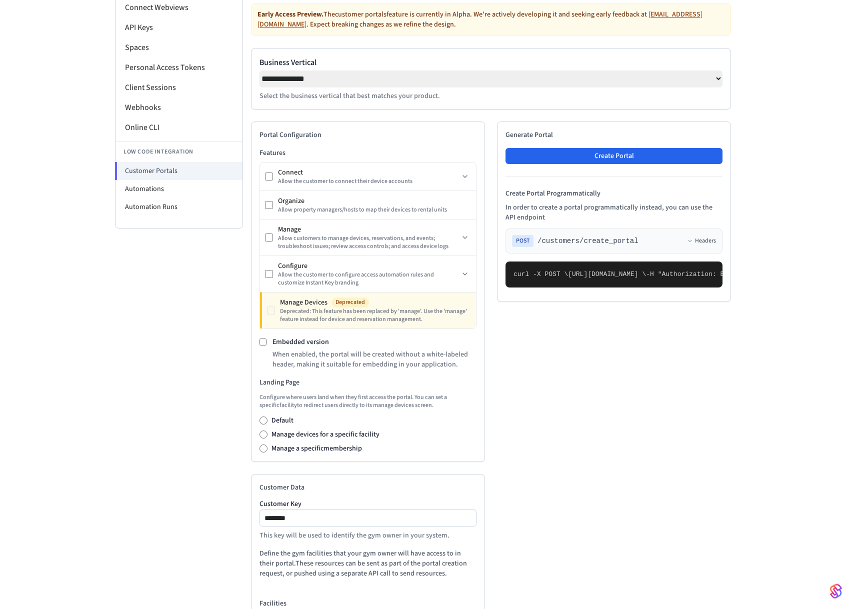
scroll to position [99, 0]
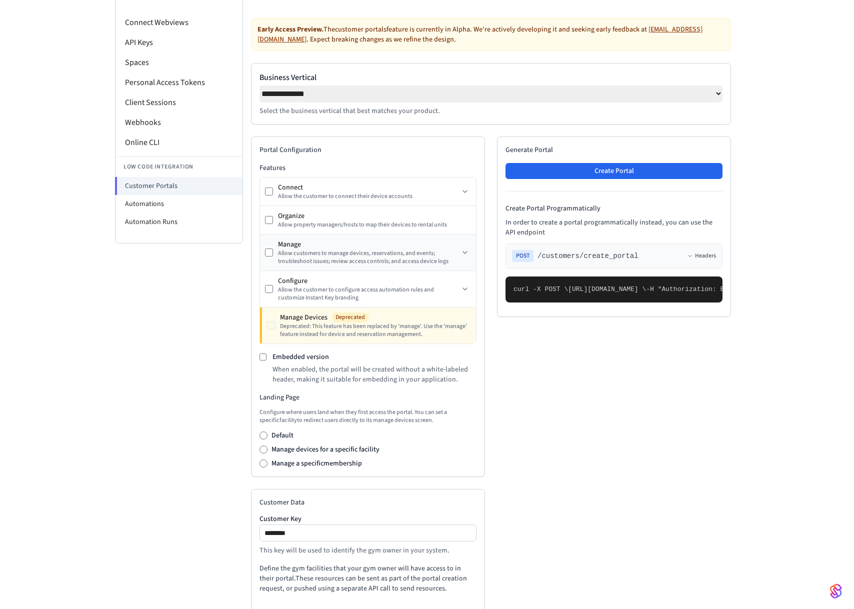
click at [266, 263] on div "Manage Allow customers to manage devices, reservations, and events; troubleshoo…" at bounding box center [362, 253] width 194 height 26
click at [232, 267] on div "Developer Connect Webviews API Keys Spaces Personal Access Tokens Client Sessio…" at bounding box center [179, 398] width 128 height 841
click at [455, 193] on div "Connect" at bounding box center [368, 188] width 181 height 10
click at [458, 193] on div "Connect" at bounding box center [368, 188] width 181 height 10
click at [464, 195] on icon at bounding box center [465, 192] width 8 height 8
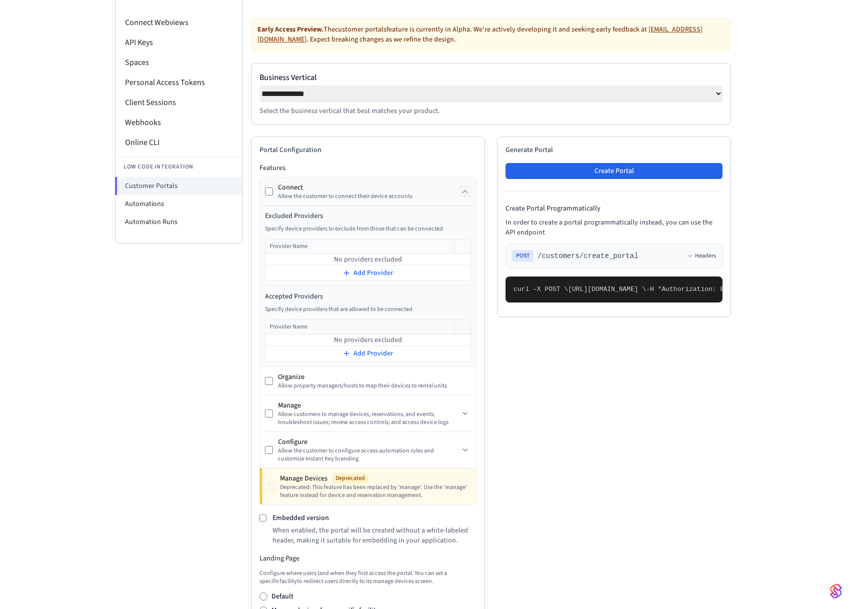
click at [463, 196] on icon at bounding box center [465, 192] width 8 height 8
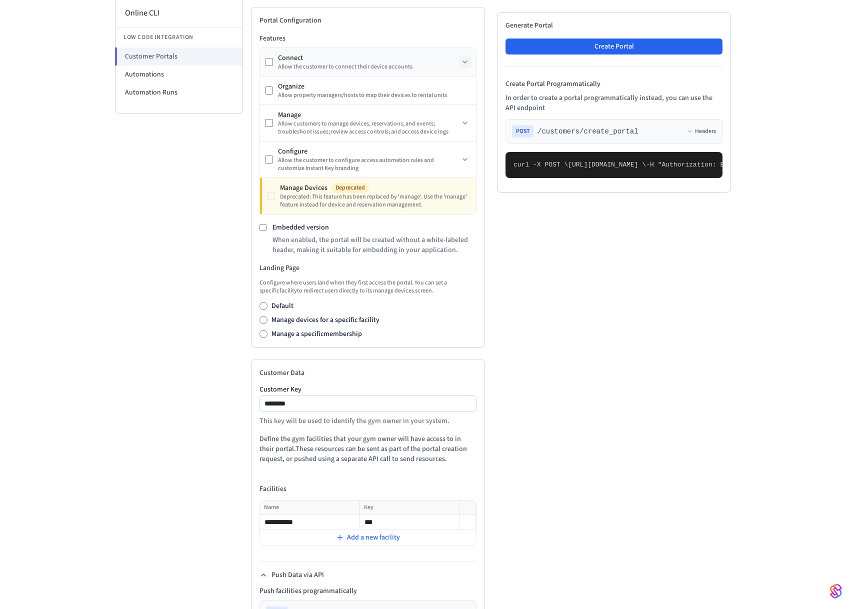
scroll to position [229, 0]
click at [630, 51] on button "Create Portal" at bounding box center [614, 47] width 217 height 16
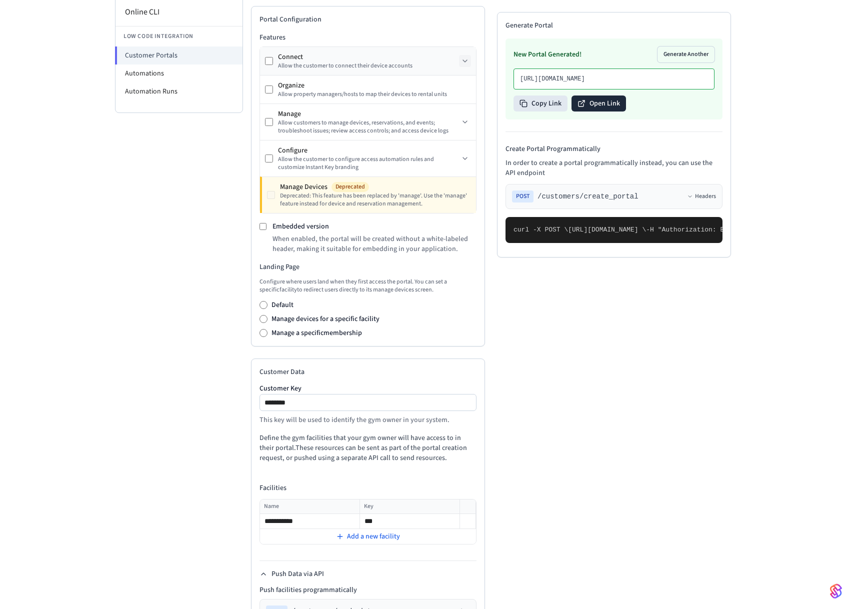
click at [607, 112] on button "Open Link" at bounding box center [599, 104] width 55 height 16
